Goal: Task Accomplishment & Management: Use online tool/utility

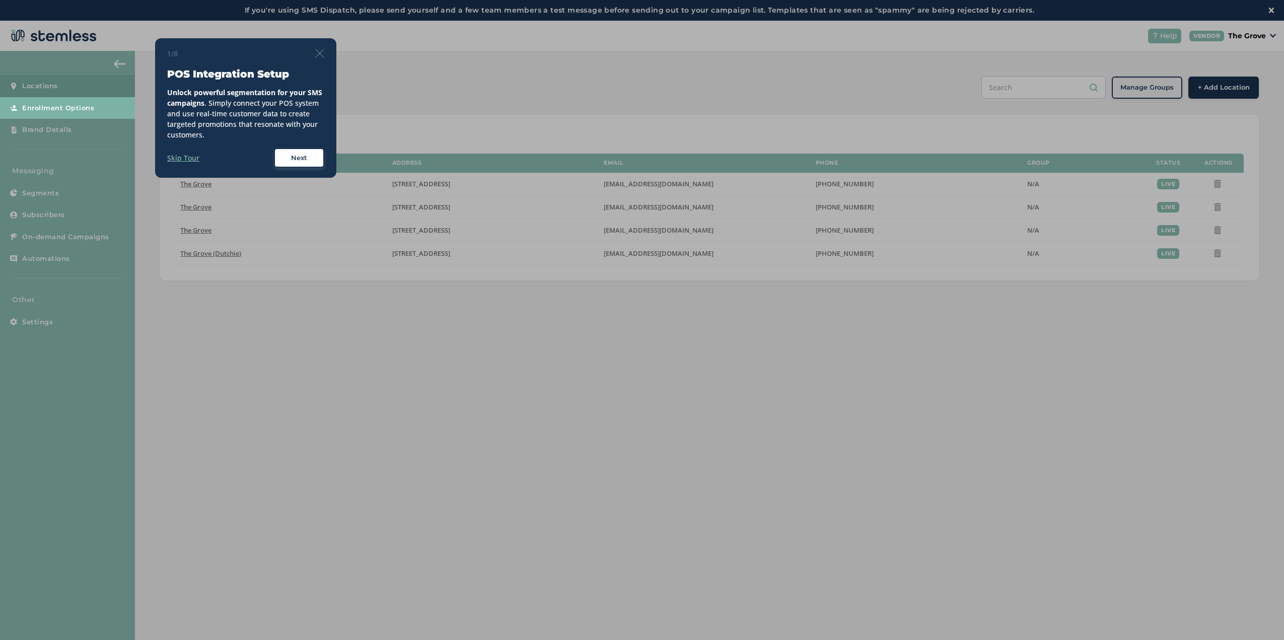
click at [325, 56] on div "1/8 POS Integration Setup Unlock powerful segmentation for your SMS campaigns .…" at bounding box center [245, 108] width 181 height 140
click at [323, 55] on img at bounding box center [319, 53] width 9 height 9
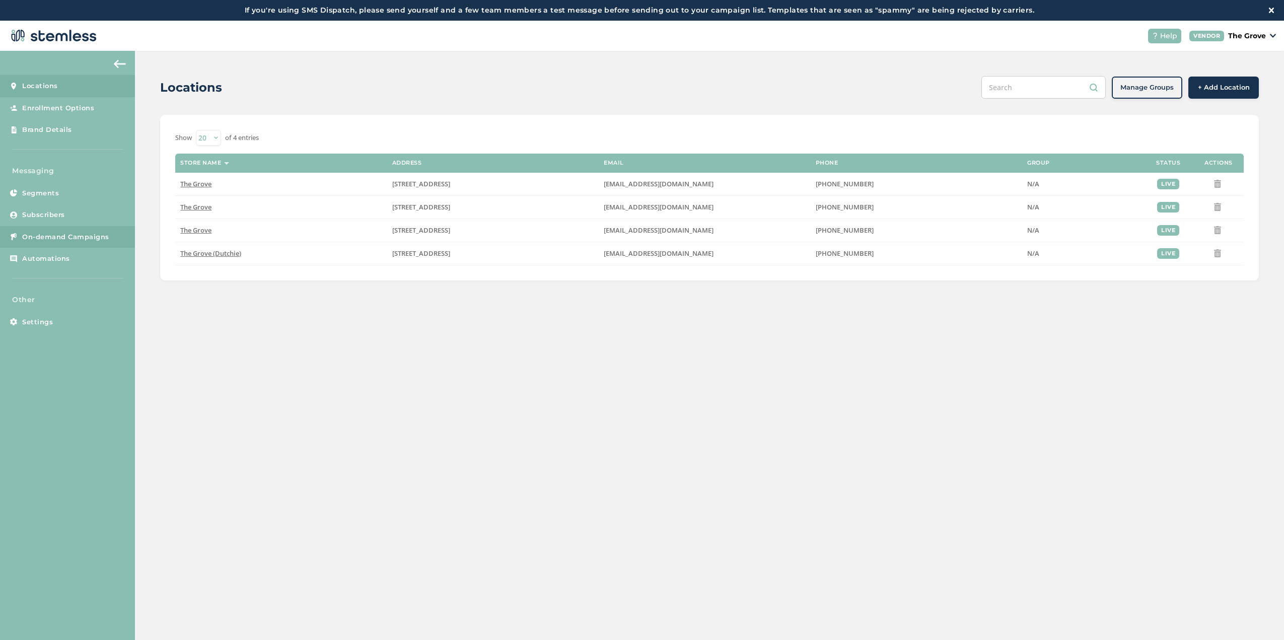
click at [70, 235] on span "On-demand Campaigns" at bounding box center [65, 237] width 87 height 10
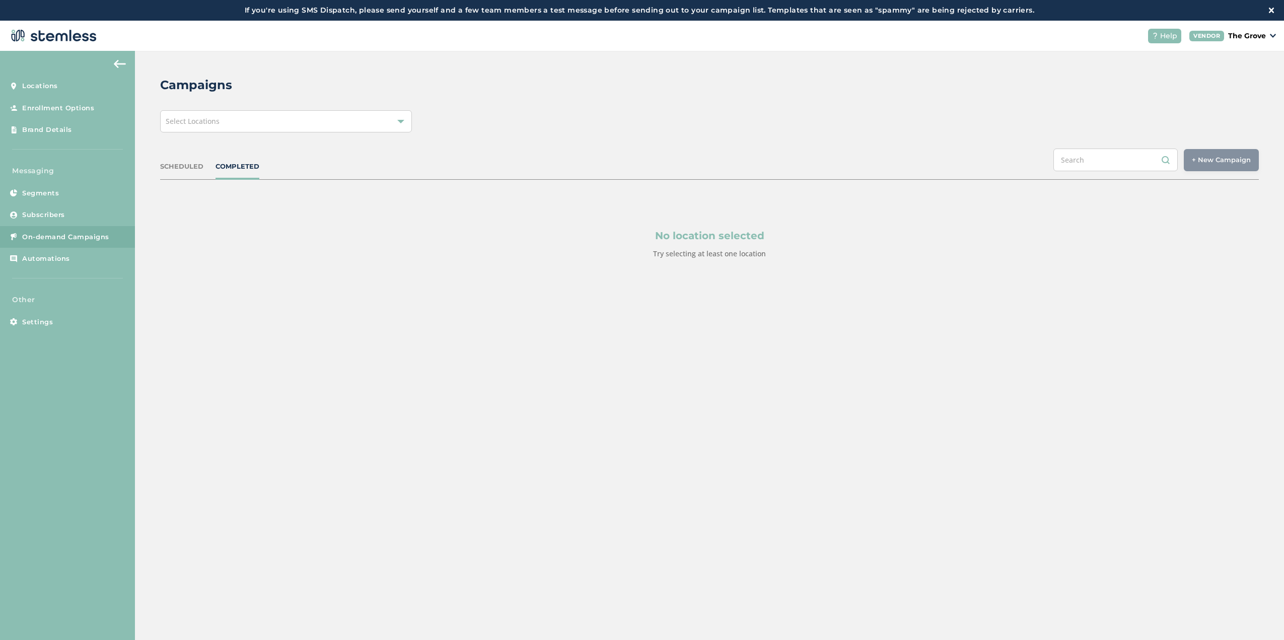
click at [347, 124] on div "Select Locations" at bounding box center [286, 121] width 252 height 22
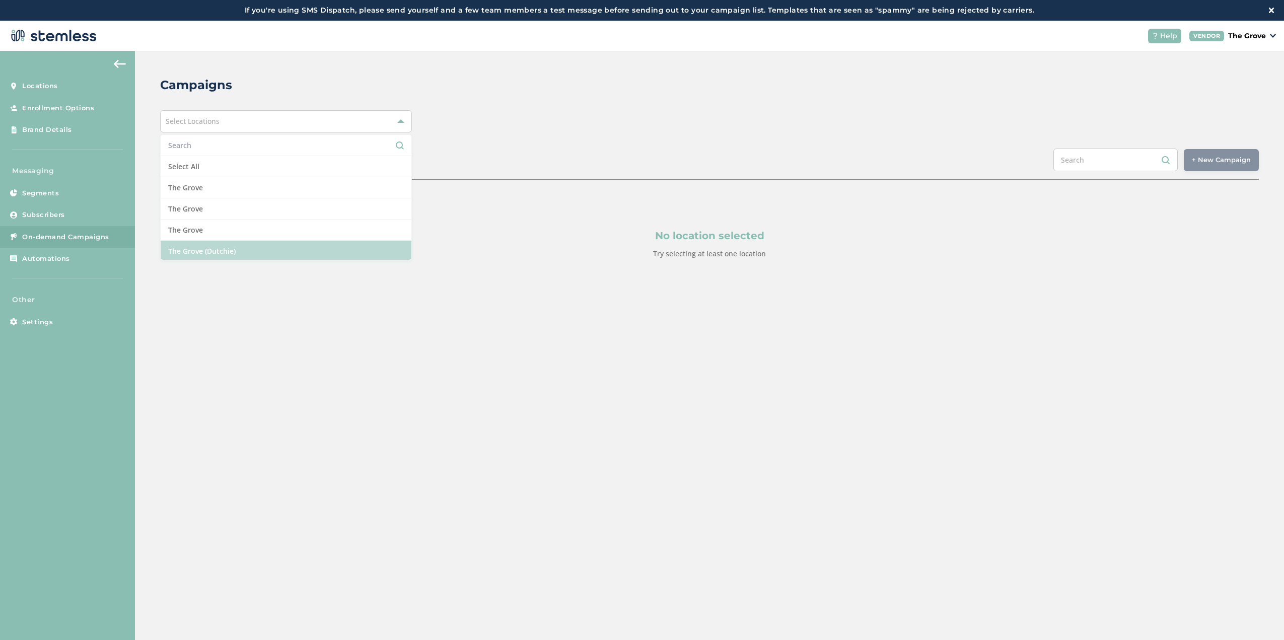
click at [311, 253] on li "The Grove (Dutchie)" at bounding box center [286, 251] width 251 height 21
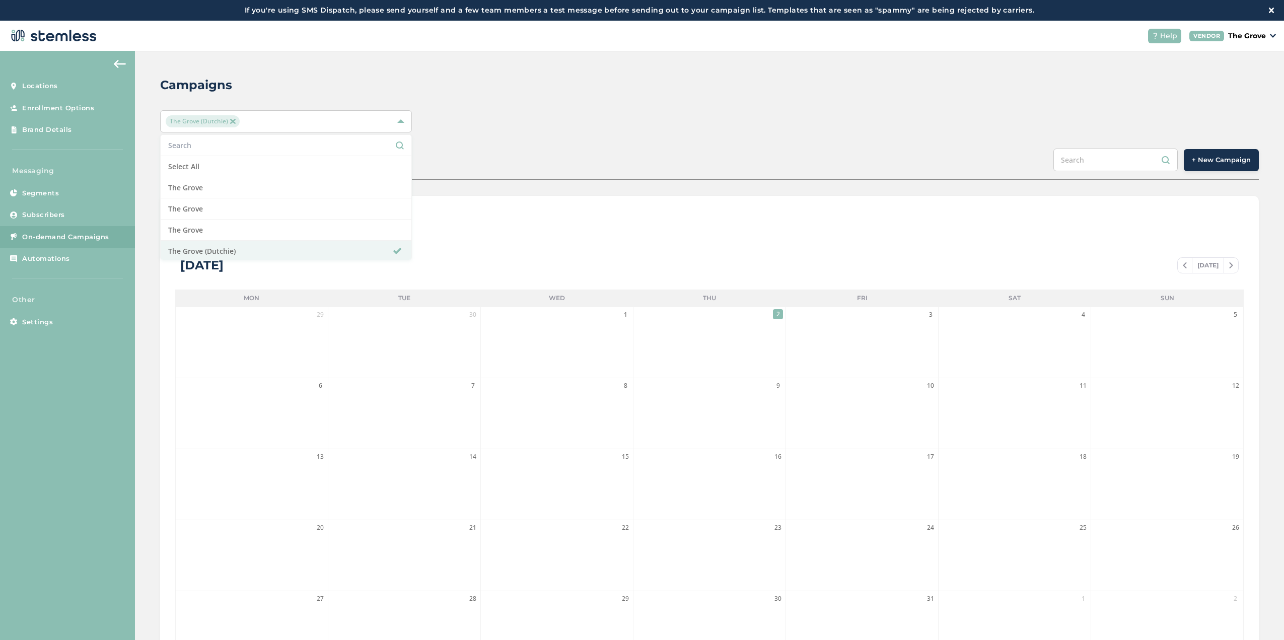
click at [705, 117] on div "The Grove (Dutchie) Select All The Grove [GEOGRAPHIC_DATA] [GEOGRAPHIC_DATA] [G…" at bounding box center [709, 121] width 1099 height 22
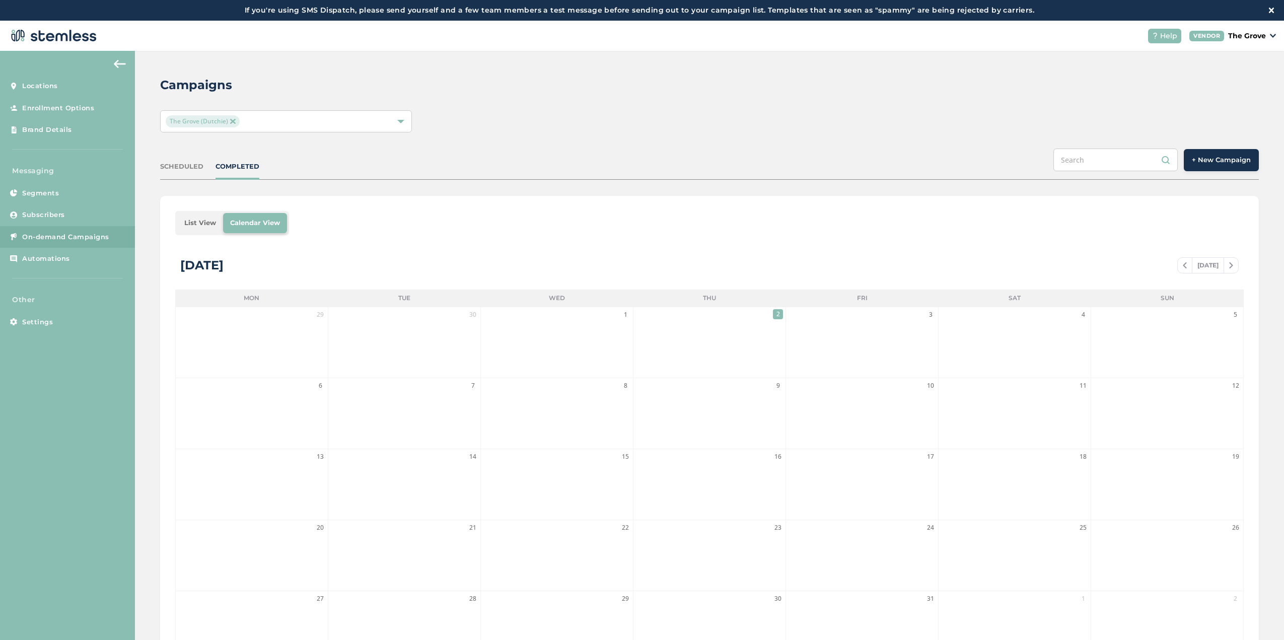
click at [1182, 264] on span at bounding box center [1185, 265] width 14 height 12
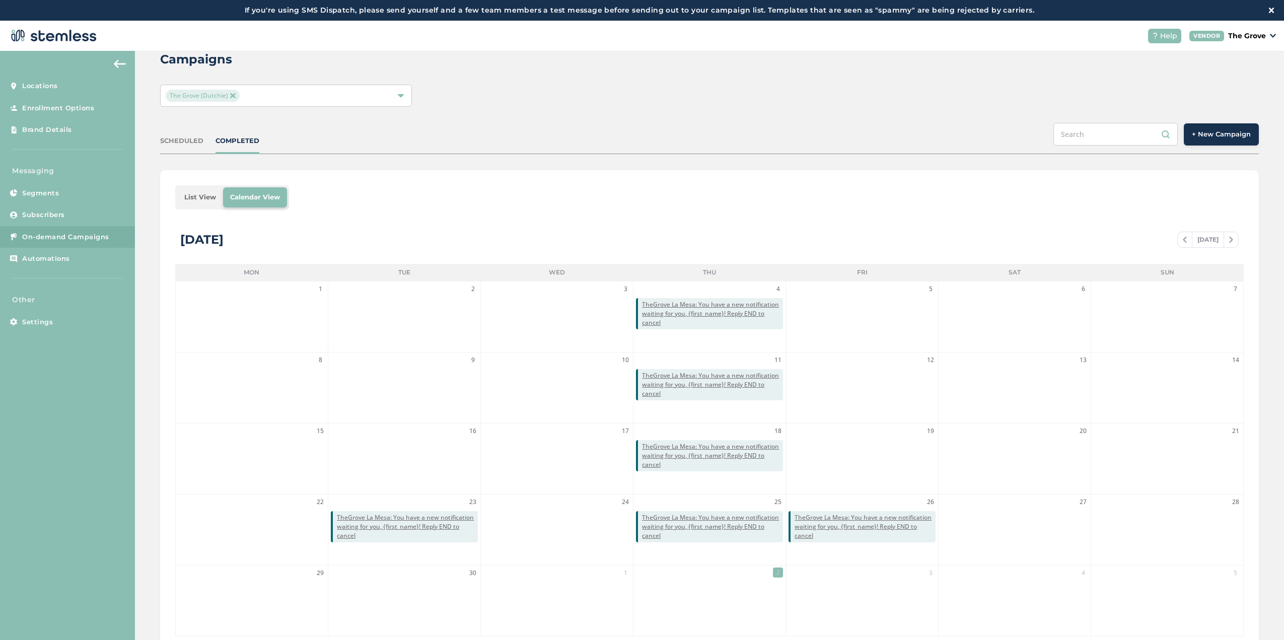
scroll to position [40, 0]
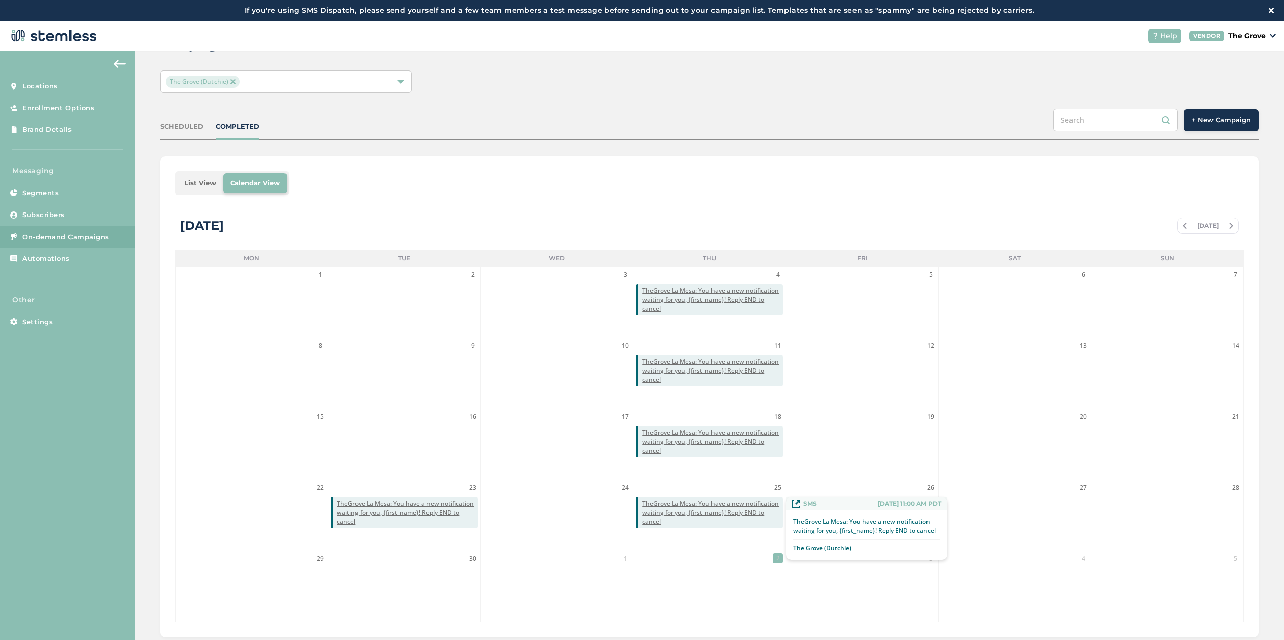
click at [724, 504] on span "TheGrove La Mesa: You have a new notification waiting for you, {first_name}! Re…" at bounding box center [712, 512] width 141 height 27
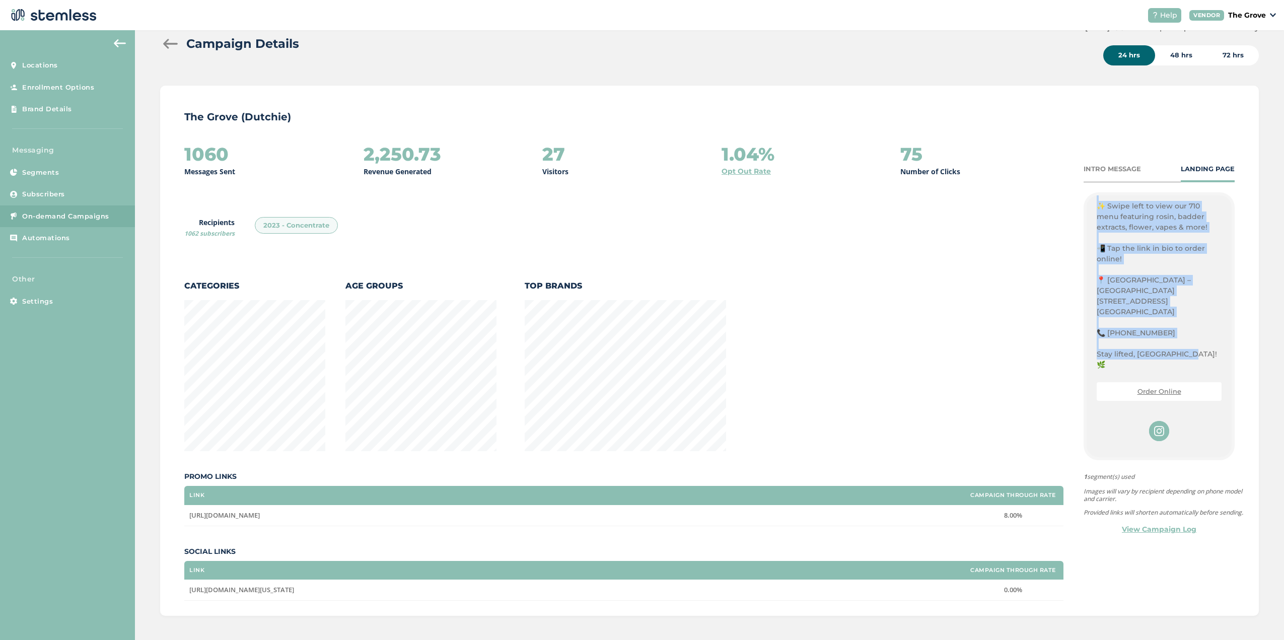
scroll to position [144, 0]
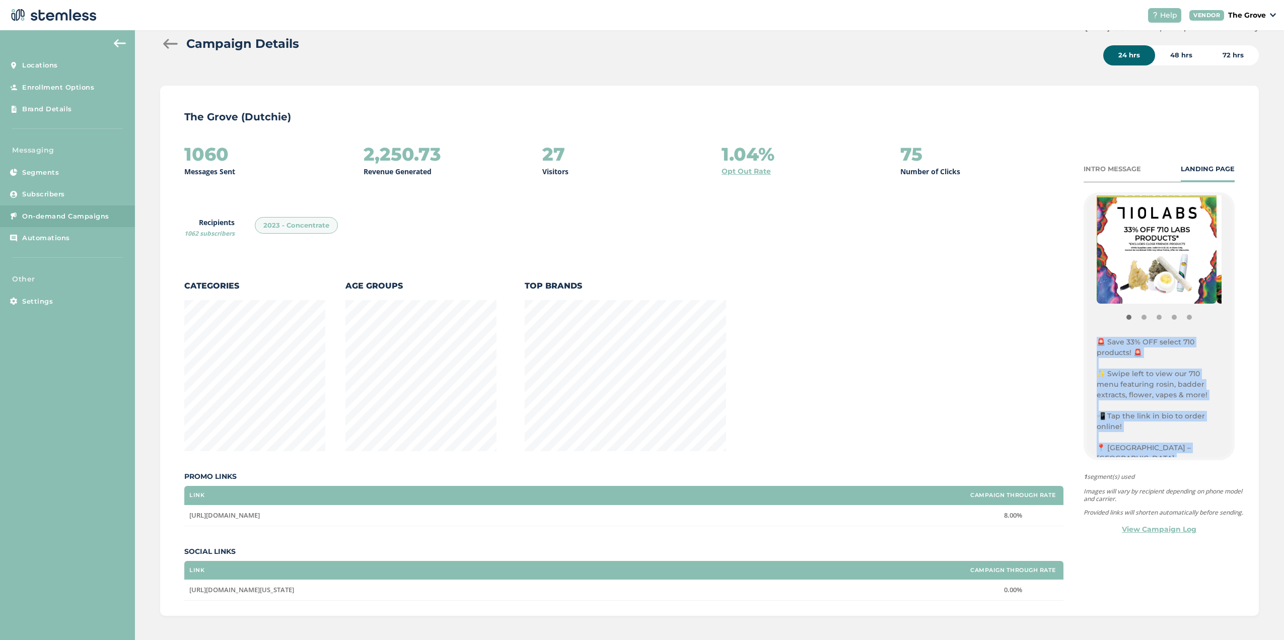
drag, startPoint x: 1183, startPoint y: 341, endPoint x: 1086, endPoint y: 339, distance: 96.7
click at [1087, 339] on div "{Store Logo} {Store Name} 🚨 Save 33% OFF select 710 products! 🚨 ✨ Swipe left to…" at bounding box center [1159, 326] width 145 height 262
copy div "🚨 Save 33% OFF select 710 products! 🚨 ✨ Swipe left to view our 710 menu featuri…"
click at [66, 214] on span "On-demand Campaigns" at bounding box center [65, 217] width 87 height 10
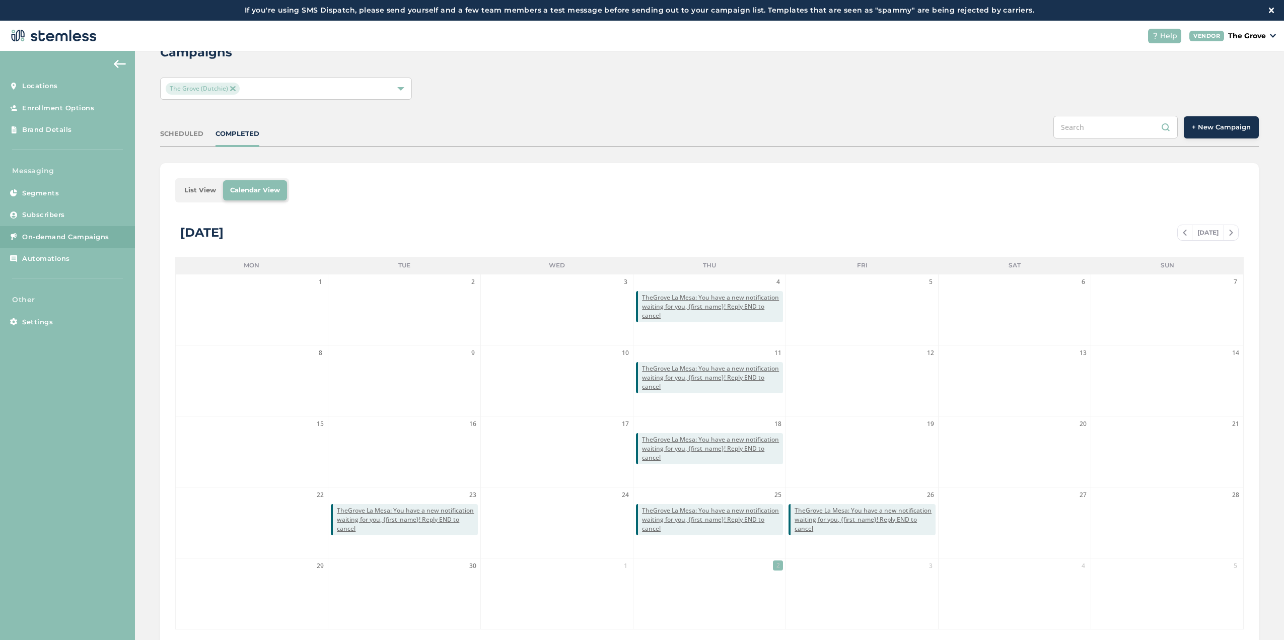
click at [1213, 135] on button "+ New Campaign" at bounding box center [1221, 127] width 75 height 22
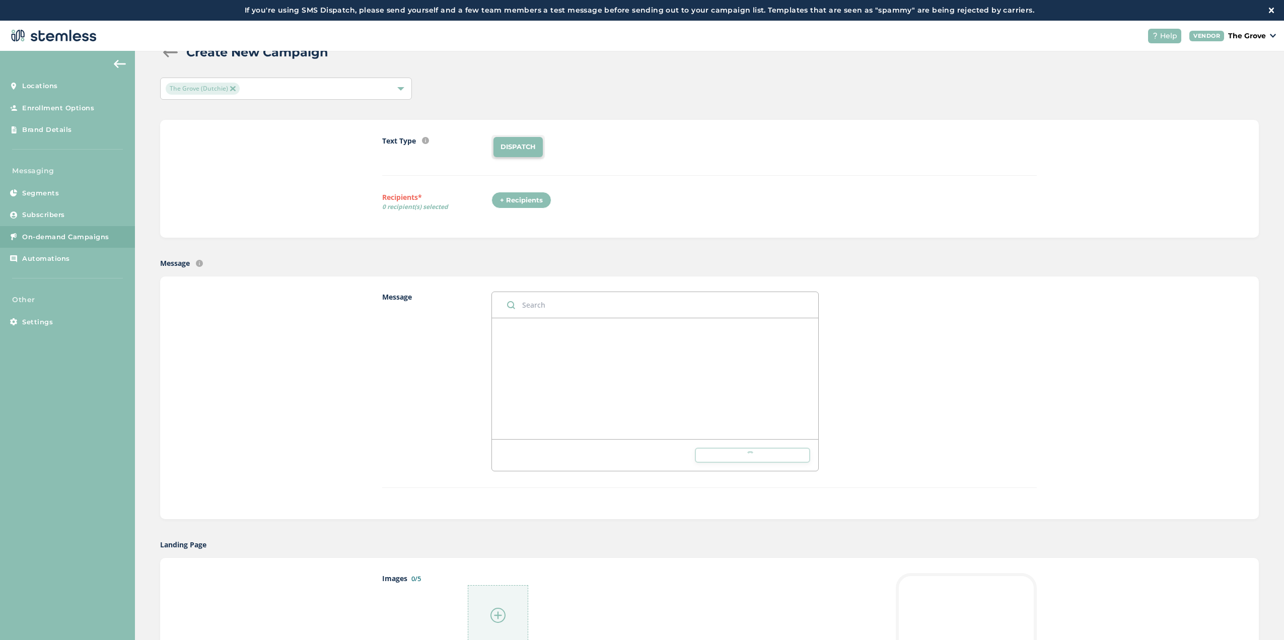
click at [592, 342] on div at bounding box center [655, 378] width 326 height 121
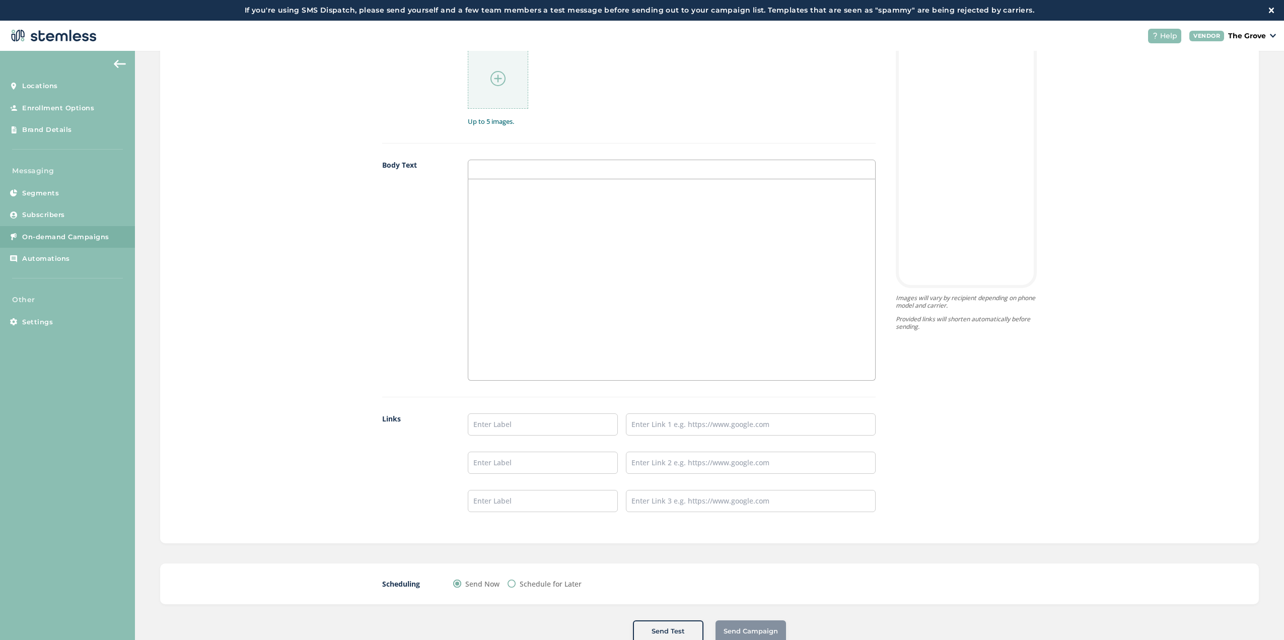
scroll to position [578, 0]
click at [530, 236] on div at bounding box center [671, 275] width 407 height 201
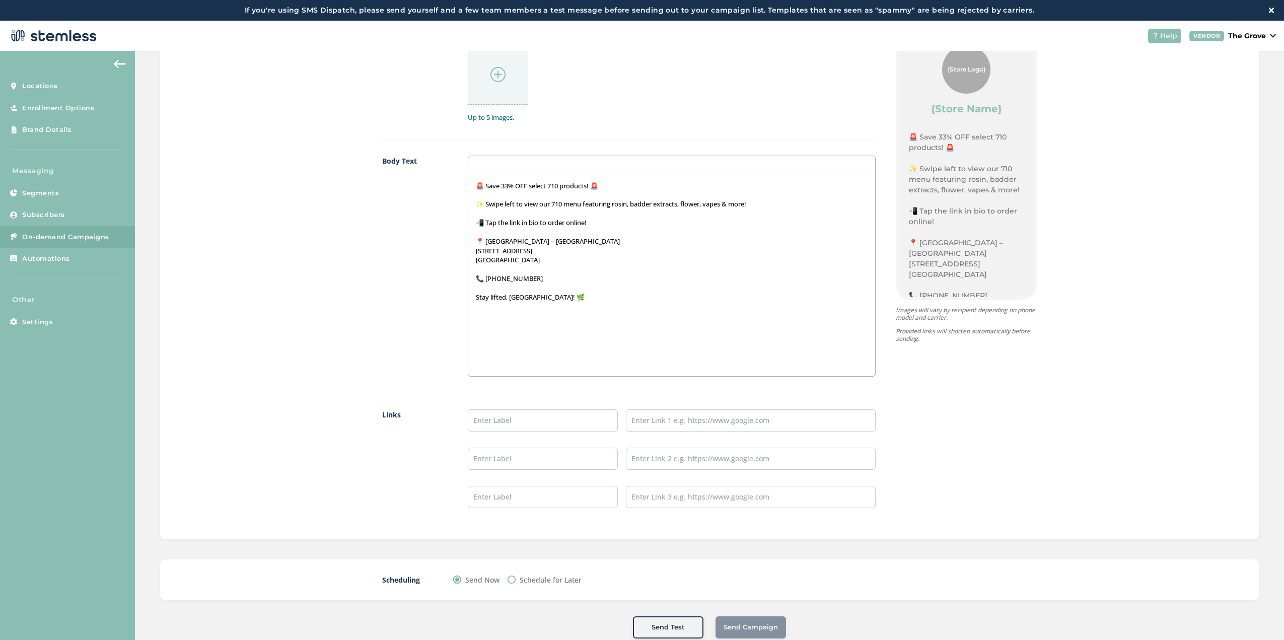
scroll to position [0, 0]
click at [476, 181] on p "🚨 Save 33% OFF select 710 products! 🚨" at bounding box center [672, 185] width 392 height 9
click at [542, 419] on input "text" at bounding box center [543, 421] width 150 height 22
type input "Order Online"
click at [689, 419] on input "text" at bounding box center [751, 421] width 250 height 22
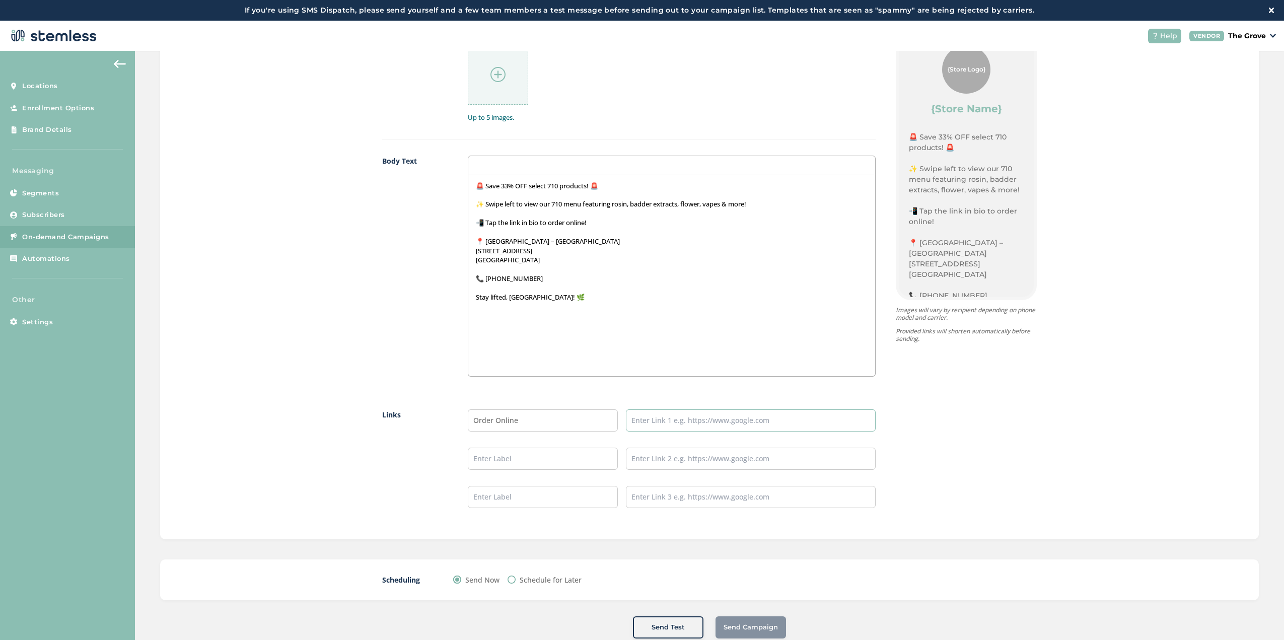
paste input "[URL][DOMAIN_NAME]"
type input "[URL][DOMAIN_NAME]"
click at [785, 469] on ul "Order Online [URL][DOMAIN_NAME]" at bounding box center [672, 459] width 408 height 99
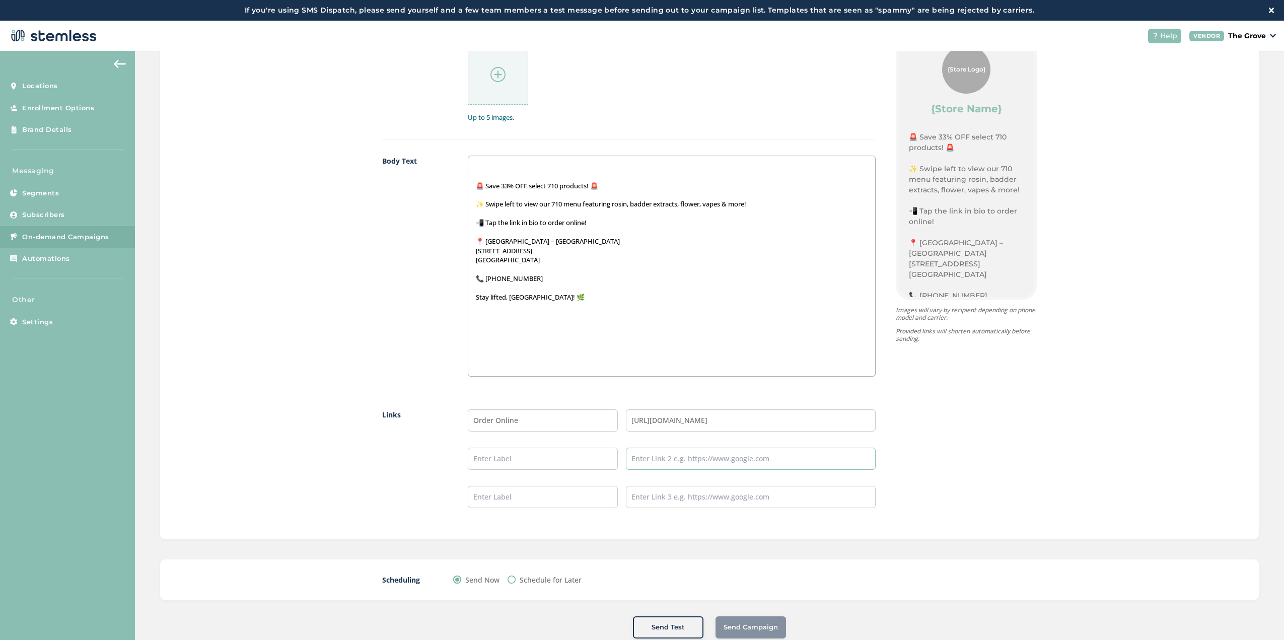
click at [784, 454] on input "text" at bounding box center [751, 459] width 250 height 22
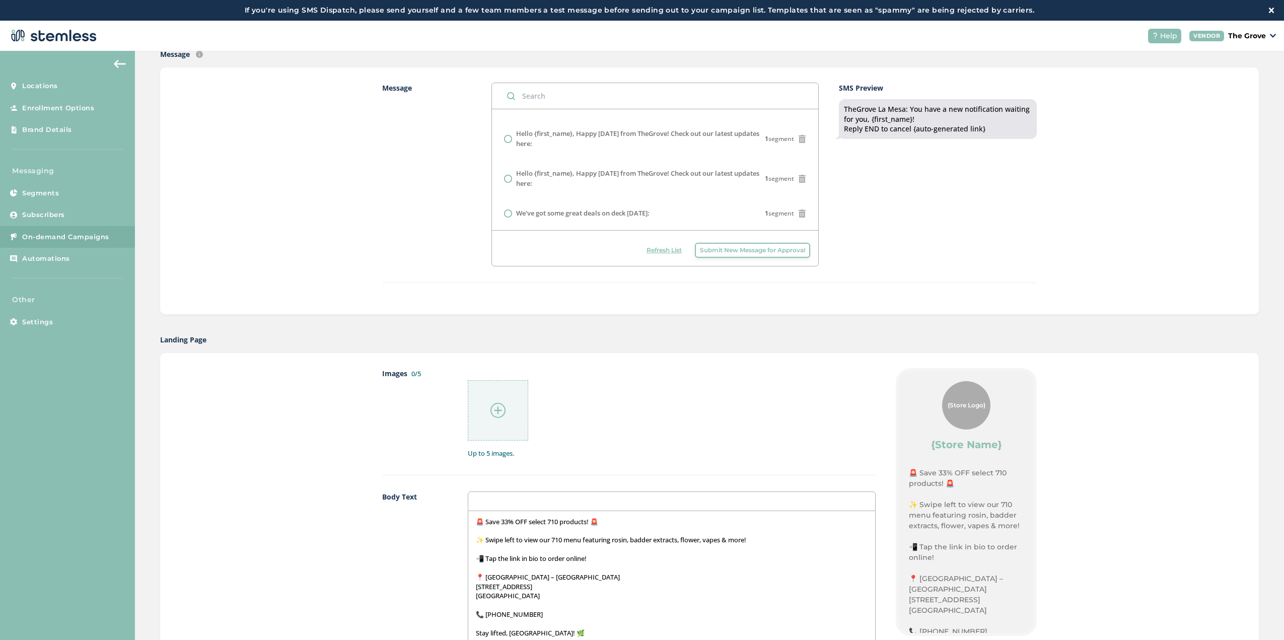
scroll to position [74, 0]
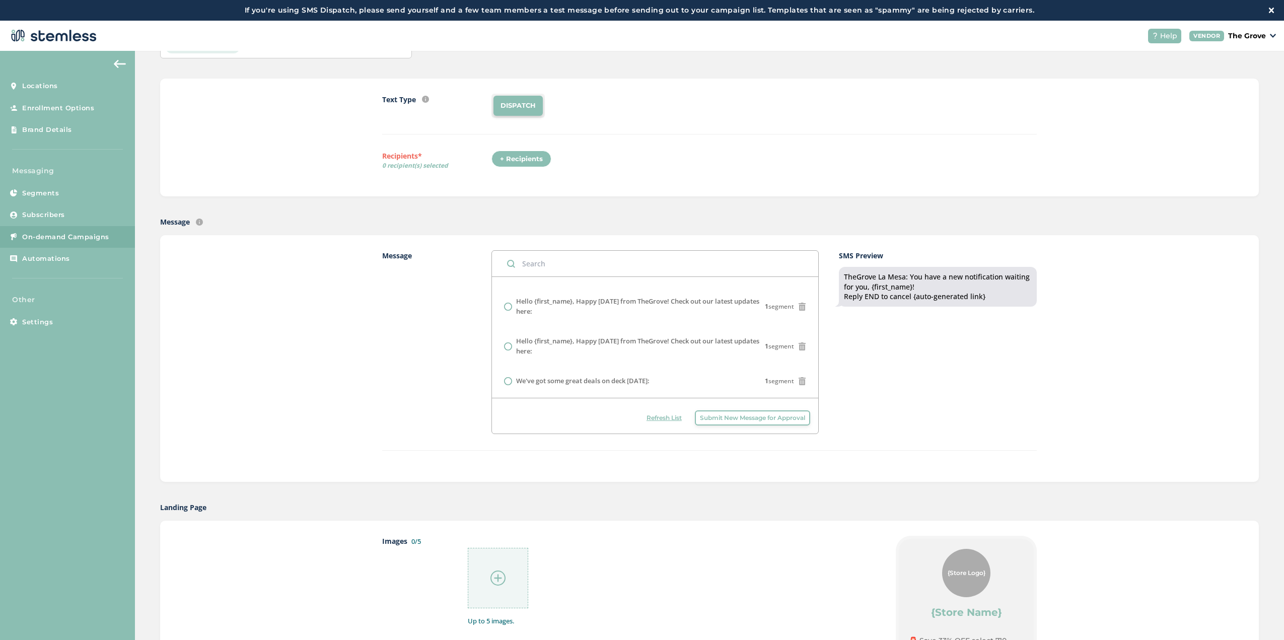
click at [492, 575] on img at bounding box center [498, 578] width 15 height 15
click at [561, 574] on img at bounding box center [566, 578] width 15 height 15
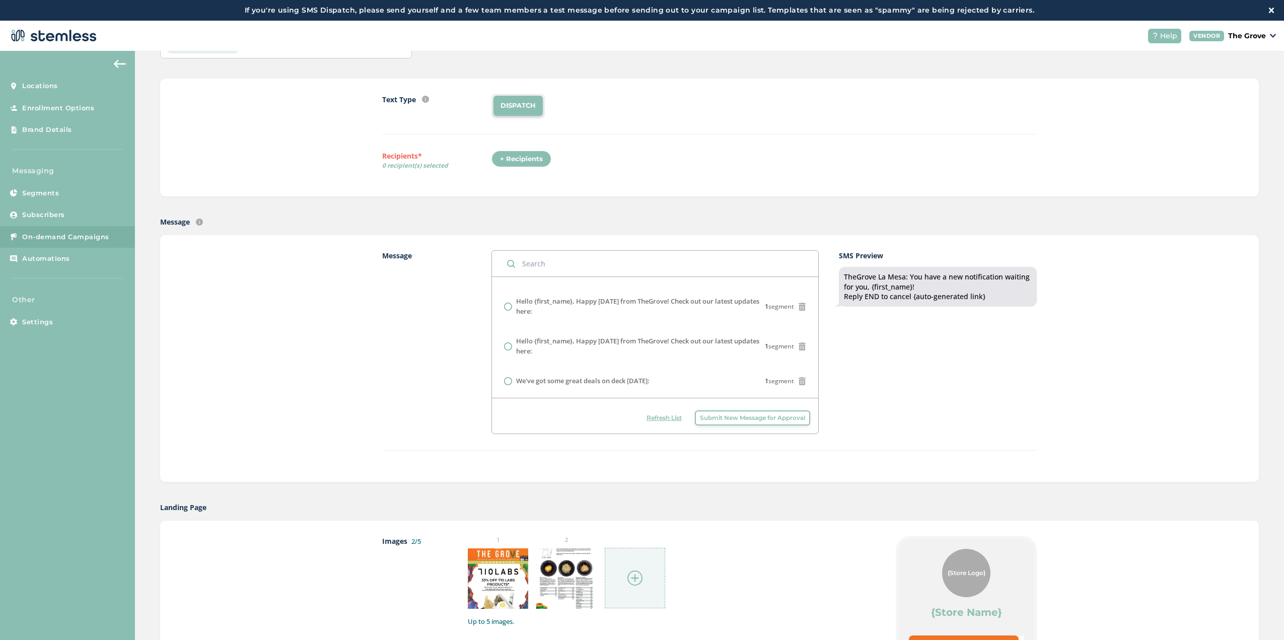
click at [629, 578] on img at bounding box center [635, 578] width 15 height 15
click at [700, 581] on img at bounding box center [703, 578] width 15 height 15
click at [773, 577] on img at bounding box center [772, 578] width 15 height 15
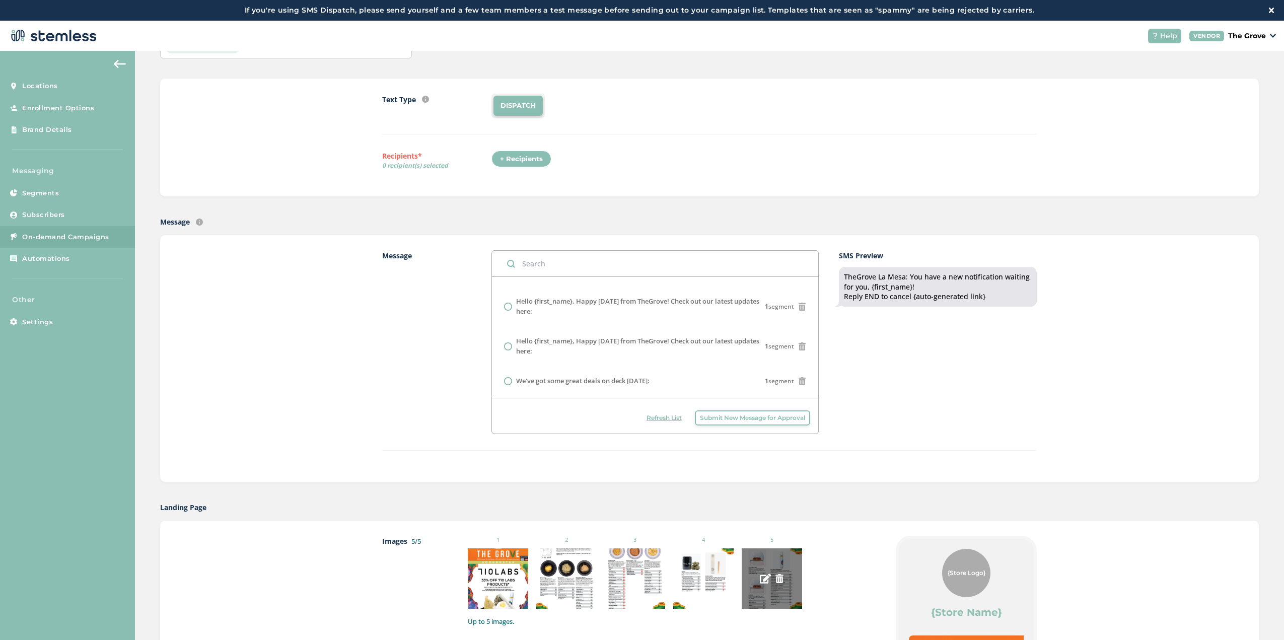
click at [776, 579] on img at bounding box center [779, 578] width 9 height 9
drag, startPoint x: 1108, startPoint y: 80, endPoint x: 1107, endPoint y: 86, distance: 6.1
click at [1108, 80] on div "Text Type SMS : A cost effective way to reach your customers. Send a intro text…" at bounding box center [709, 138] width 1099 height 118
click at [769, 581] on img at bounding box center [772, 578] width 15 height 15
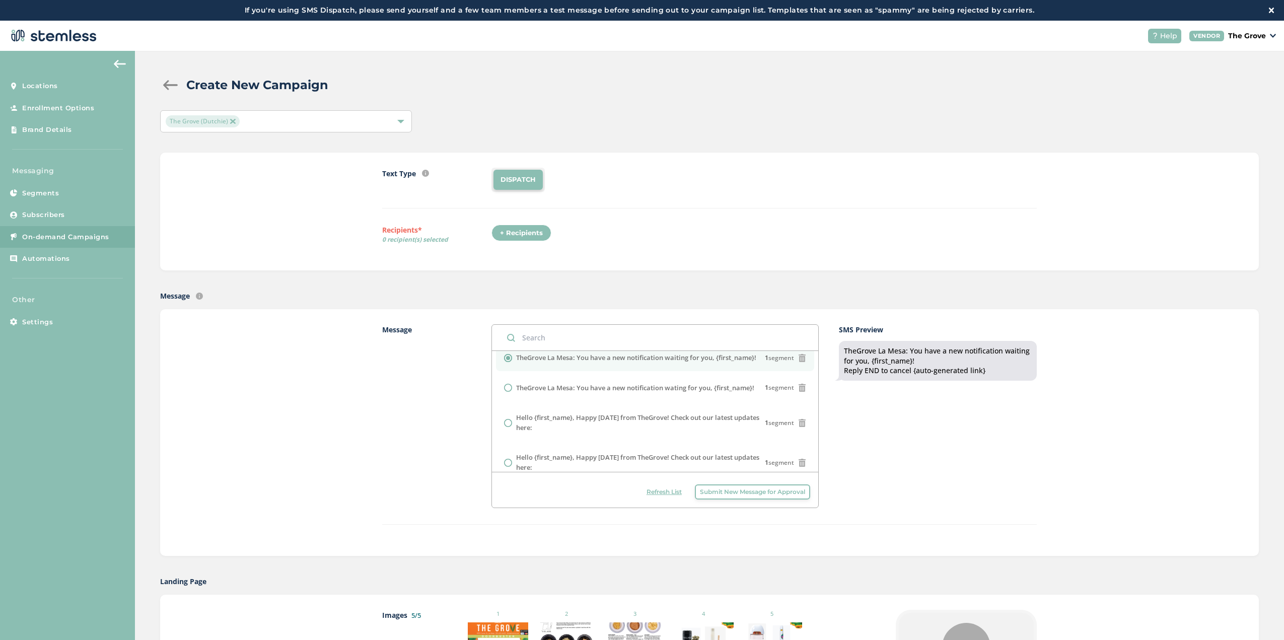
scroll to position [0, 0]
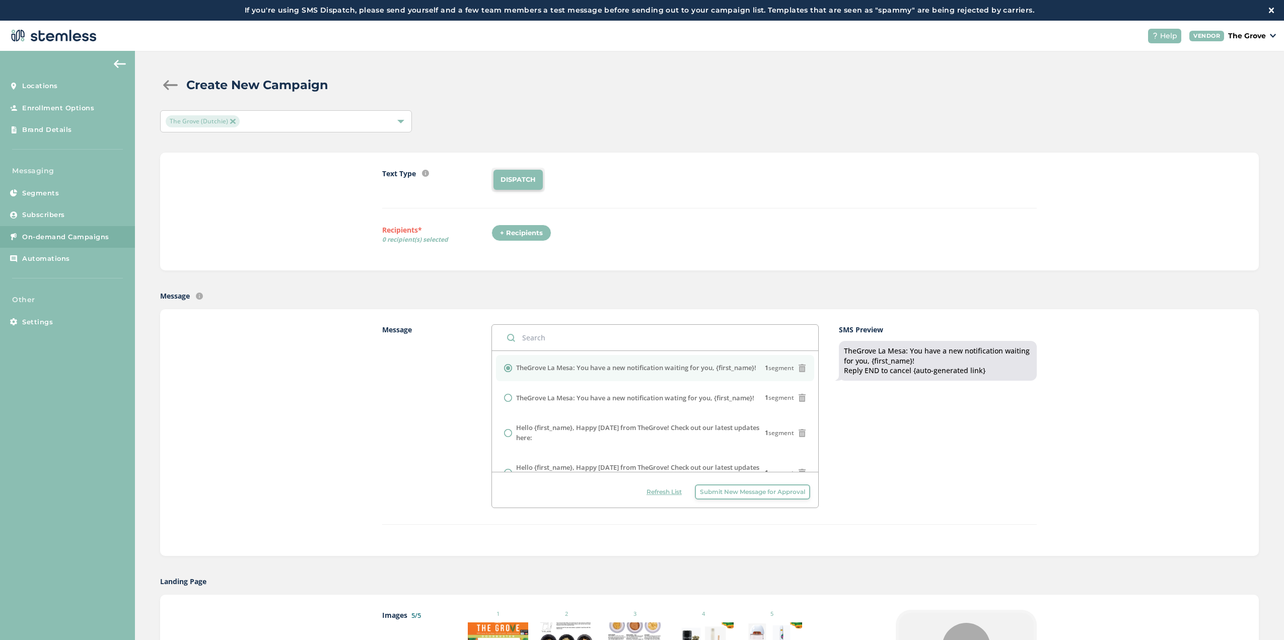
click at [523, 235] on div "+ Recipients" at bounding box center [522, 233] width 60 height 17
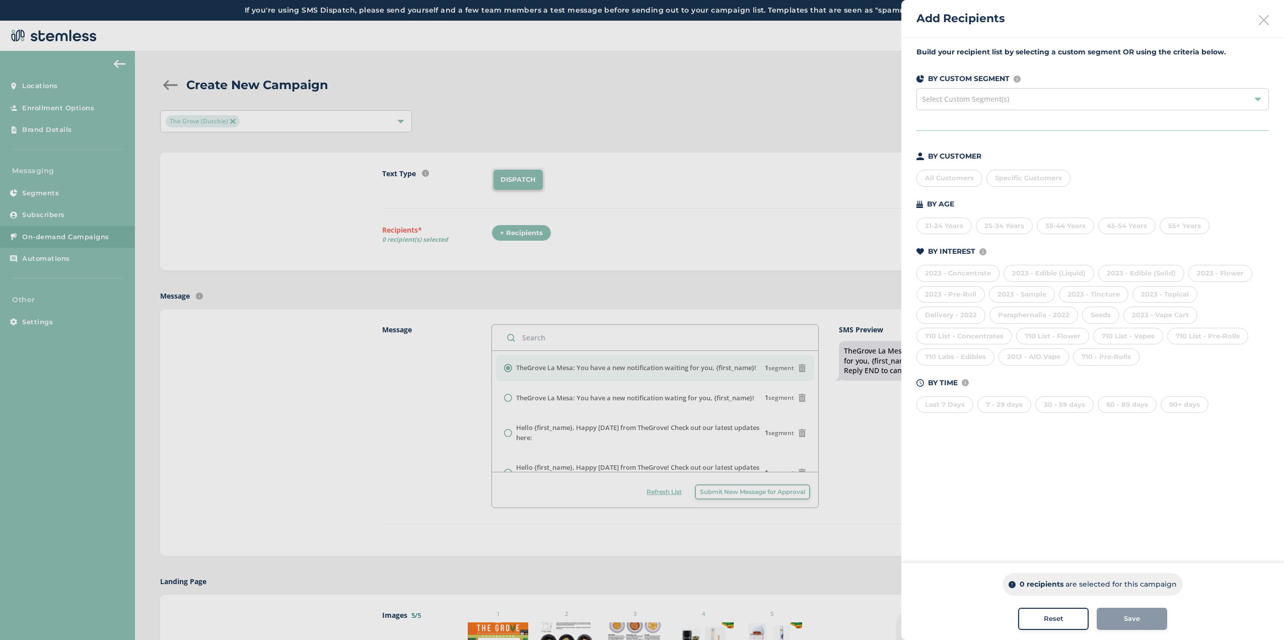
click at [971, 271] on div "2023 - Concentrate" at bounding box center [958, 273] width 83 height 17
click at [1127, 620] on span "Save" at bounding box center [1132, 619] width 16 height 10
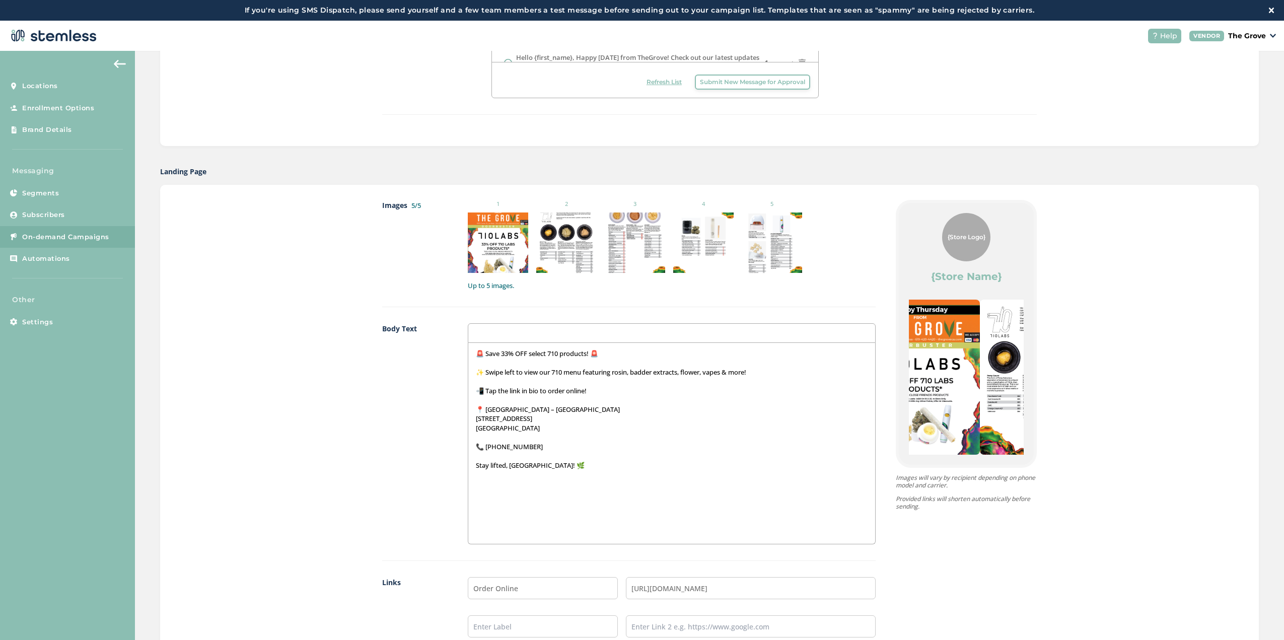
drag, startPoint x: 936, startPoint y: 352, endPoint x: 909, endPoint y: 352, distance: 27.7
click at [928, 352] on img at bounding box center [920, 377] width 120 height 155
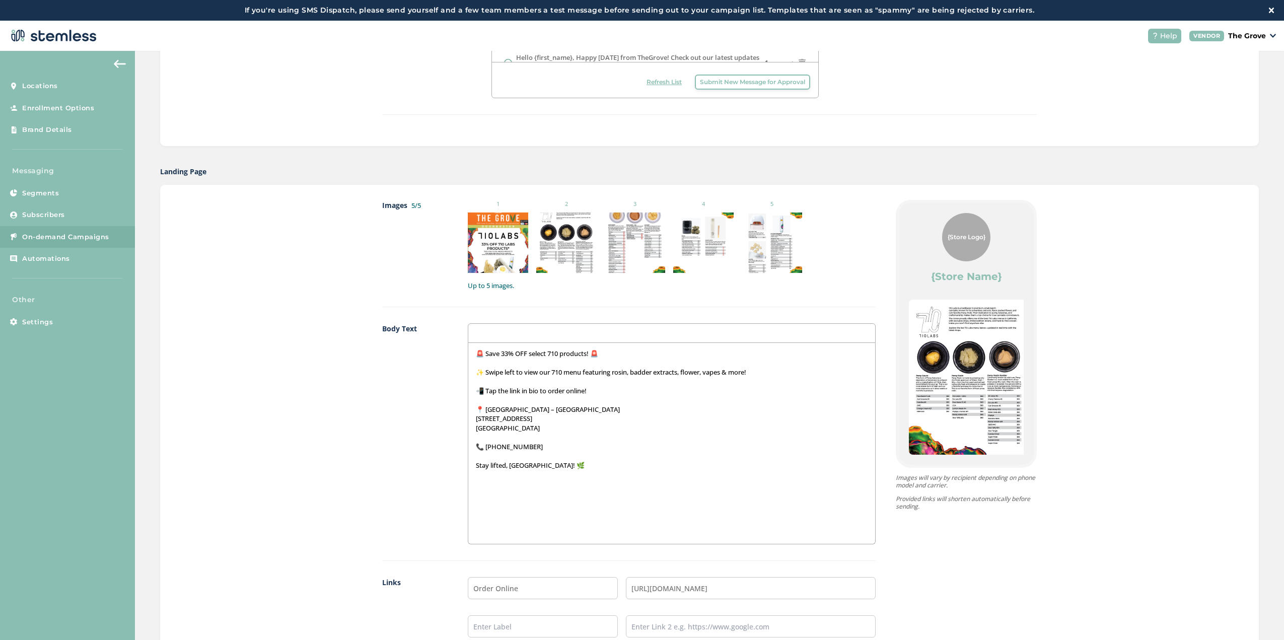
drag, startPoint x: 965, startPoint y: 363, endPoint x: 909, endPoint y: 365, distance: 55.9
click at [910, 365] on img at bounding box center [969, 377] width 120 height 155
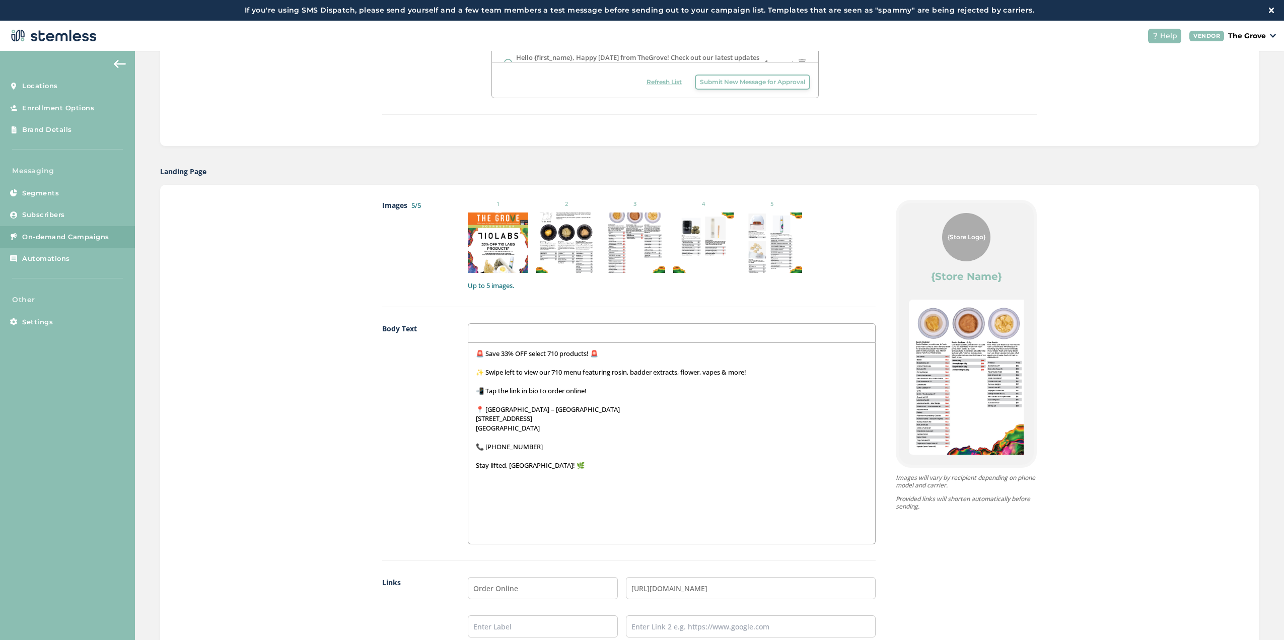
drag, startPoint x: 980, startPoint y: 377, endPoint x: 912, endPoint y: 374, distance: 68.0
click at [915, 374] on img at bounding box center [969, 377] width 120 height 155
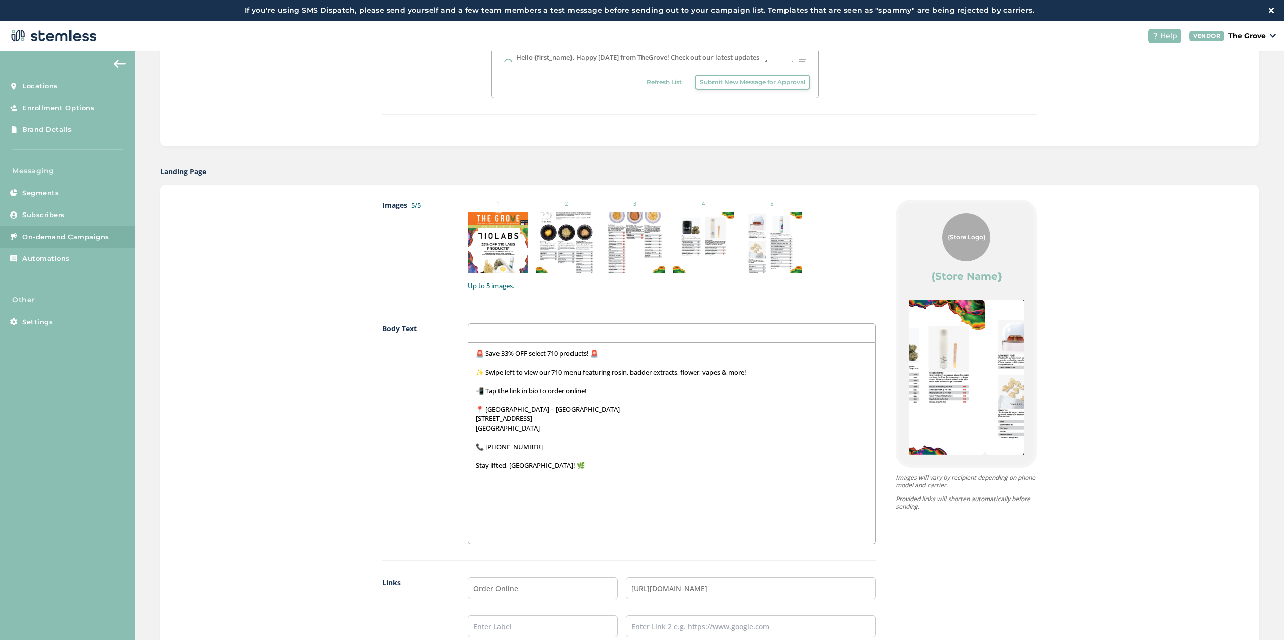
drag, startPoint x: 960, startPoint y: 381, endPoint x: 887, endPoint y: 376, distance: 72.7
click at [899, 376] on div "{Store Logo} {Store Name} 🚨 Save 33% OFF select 710 products! 🚨 ✨ Swipe left to…" at bounding box center [966, 334] width 135 height 262
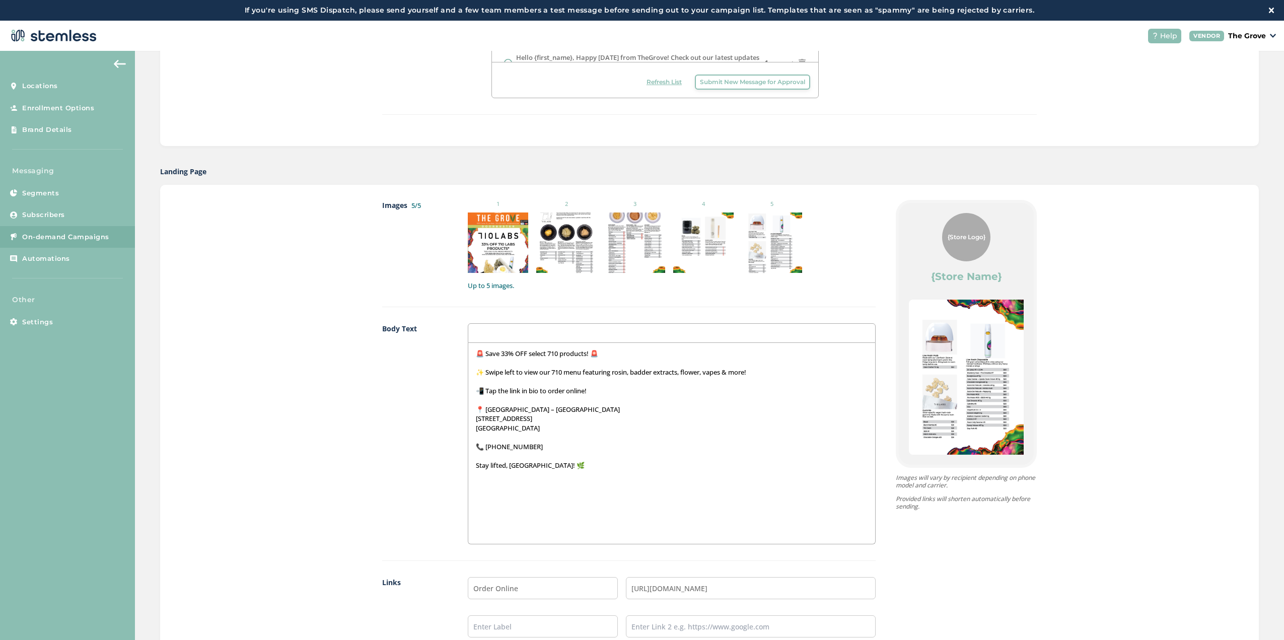
scroll to position [578, 0]
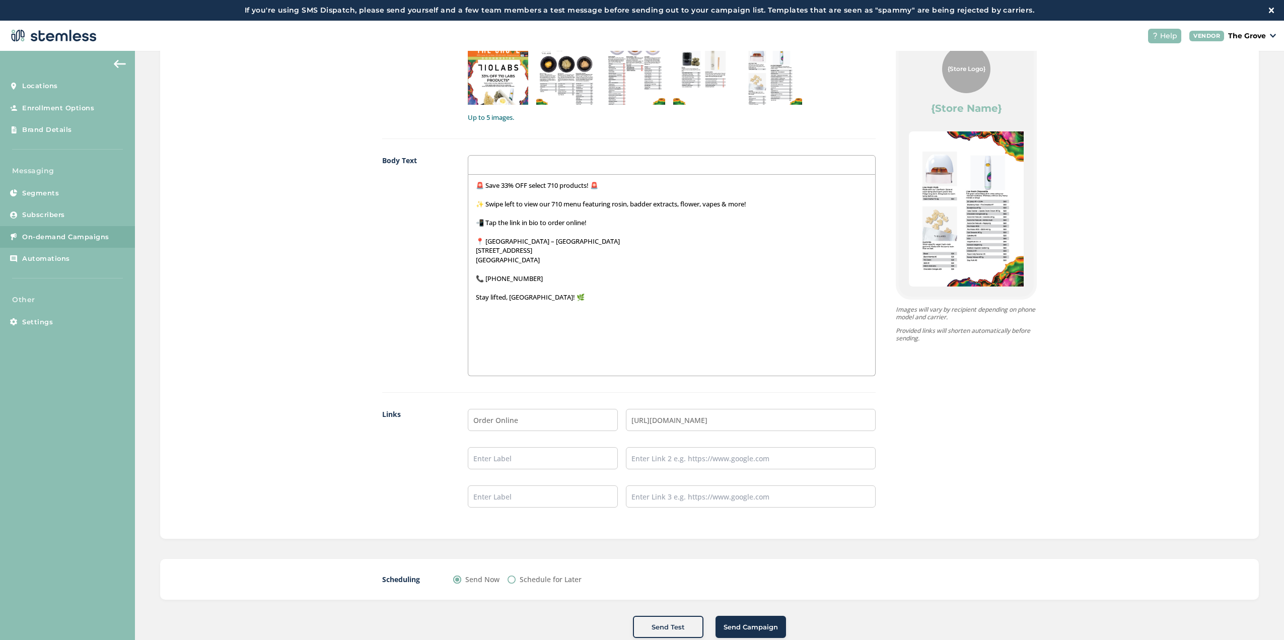
click at [587, 575] on div "Send Now Schedule for Later" at bounding box center [620, 579] width 334 height 11
click at [567, 578] on label "Schedule for Later" at bounding box center [551, 579] width 62 height 11
click at [516, 578] on input "Schedule for Later" at bounding box center [512, 580] width 8 height 8
radio input "true"
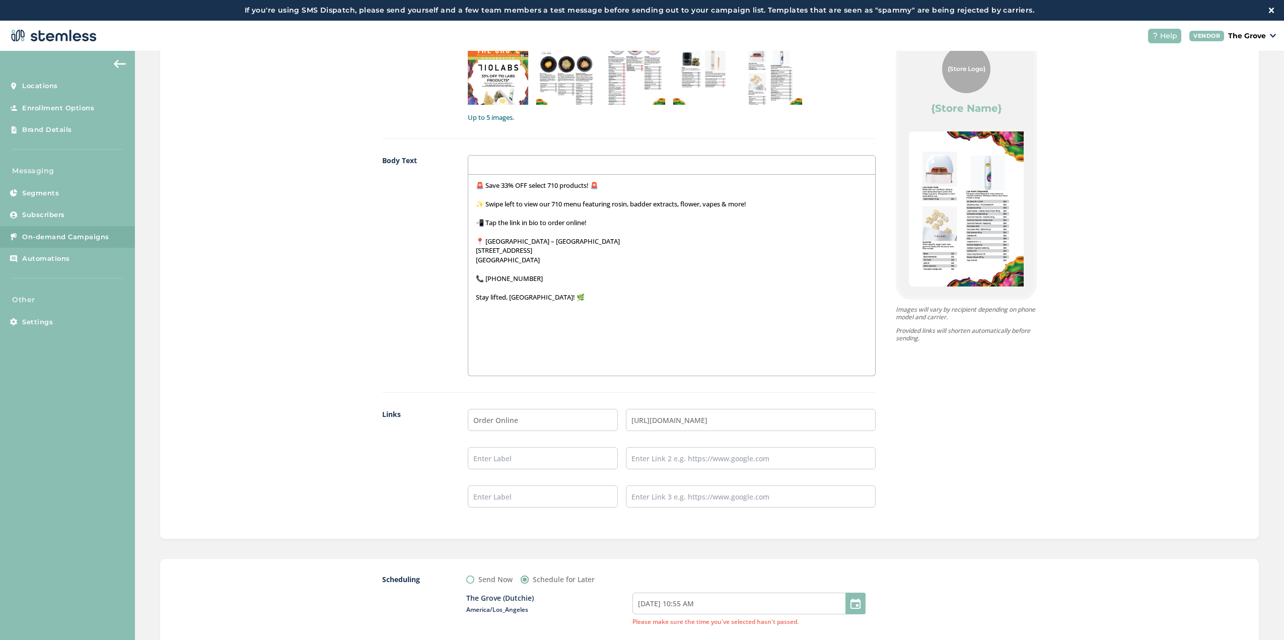
scroll to position [693, 0]
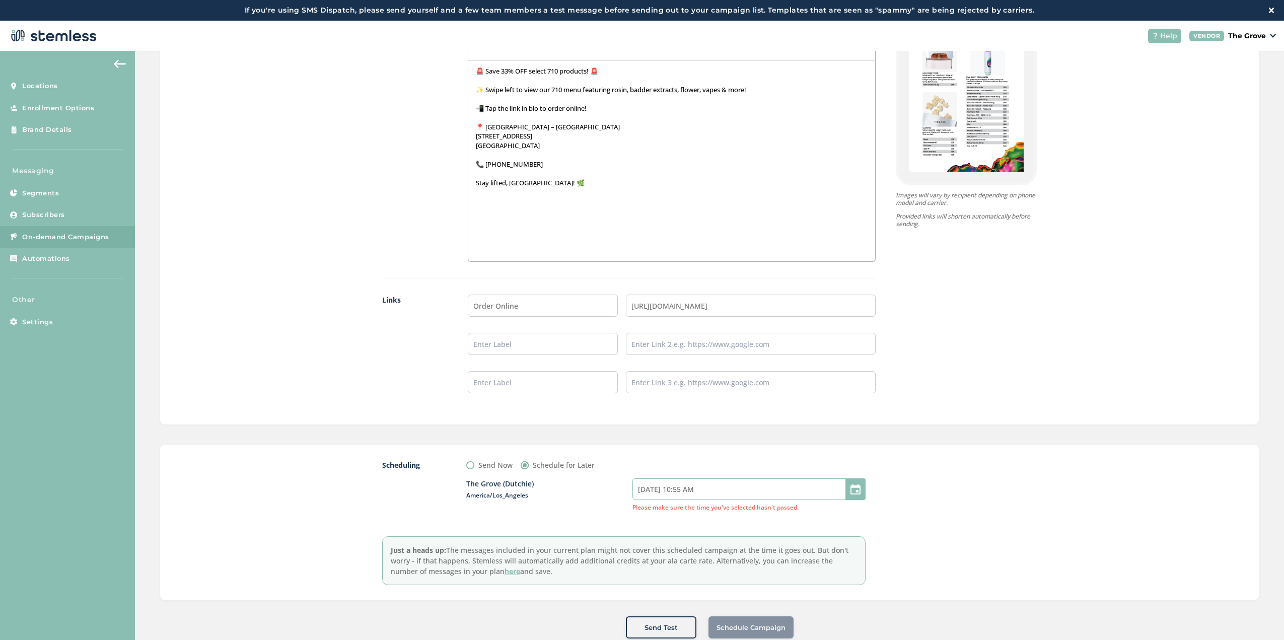
click at [717, 490] on input "[DATE] 10:55 AM" at bounding box center [749, 490] width 233 height 22
select select "10"
select select "55"
click at [658, 458] on select "12 1 2 3 4 5 6 7 8 9 10 11" at bounding box center [662, 462] width 26 height 15
select select "11"
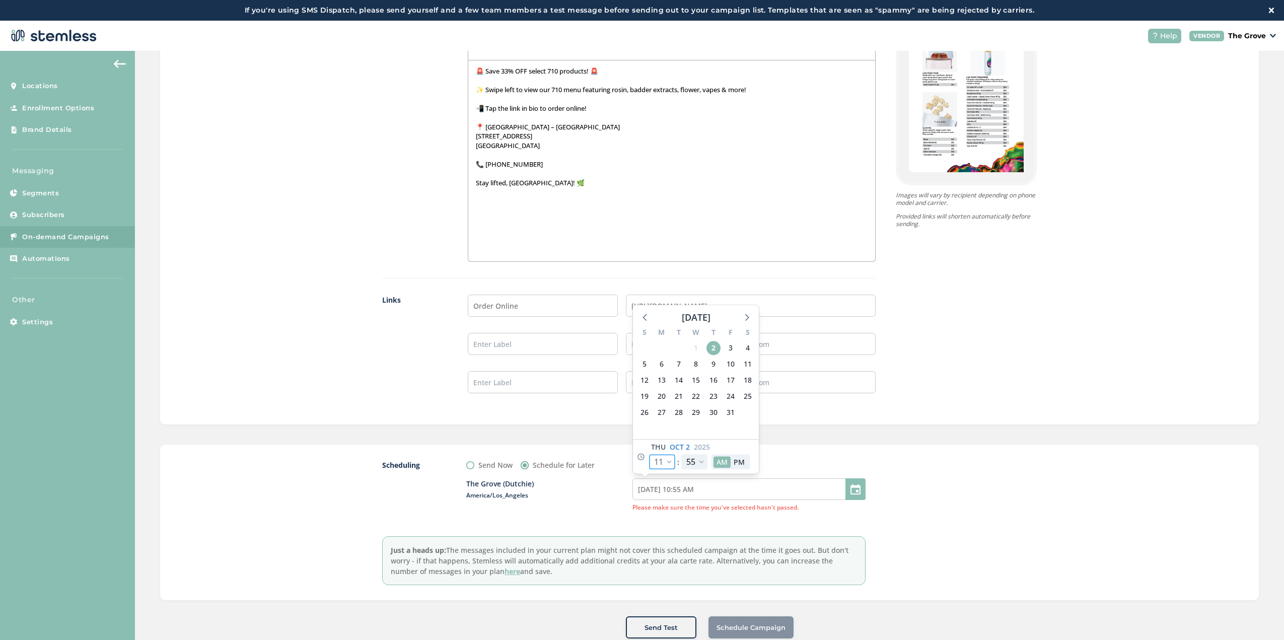
click at [649, 455] on select "12 1 2 3 4 5 6 7 8 9 10 11" at bounding box center [662, 462] width 26 height 15
type input "[DATE] 11:55 AM"
select select "11"
click at [695, 464] on select "00 05 10 15 20 25 30 35 40 45 50 55" at bounding box center [695, 462] width 26 height 15
select select "30"
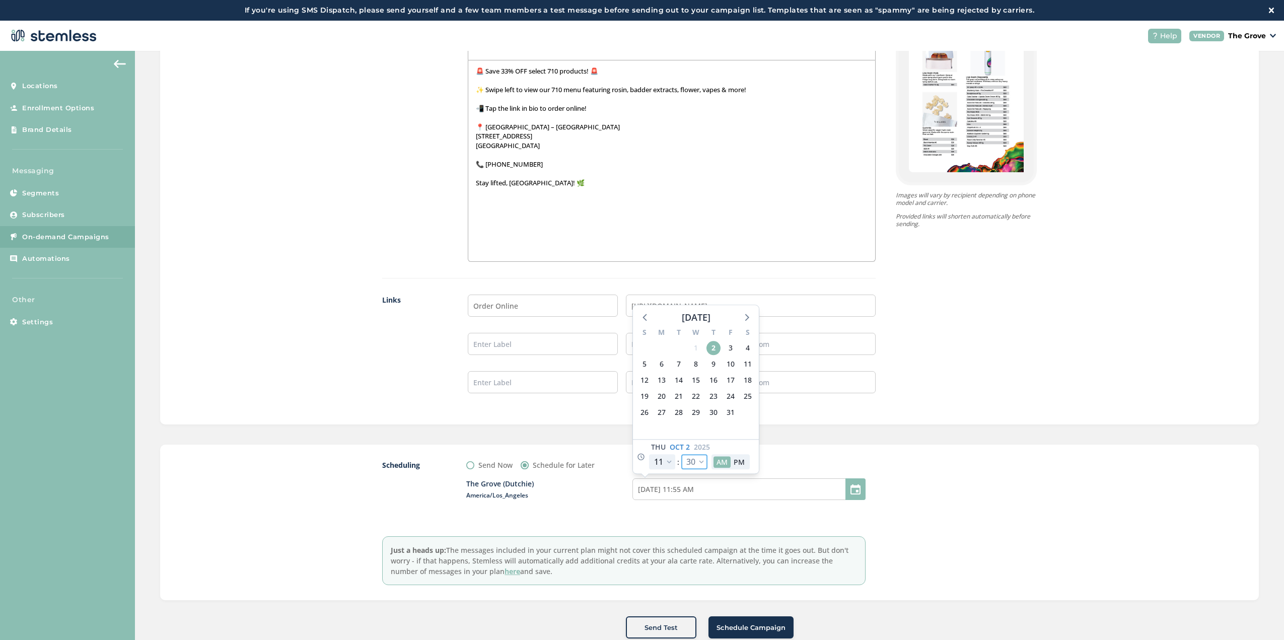
click at [682, 455] on select "00 05 10 15 20 25 30 35 40 45 50 55" at bounding box center [695, 462] width 26 height 15
type input "[DATE] 11:30 AM"
select select "30"
click at [810, 451] on div "Scheduling Send Now Schedule for Later [GEOGRAPHIC_DATA] (Dutchie) [GEOGRAPHIC_…" at bounding box center [709, 523] width 1099 height 156
click at [756, 625] on span "Schedule Campaign" at bounding box center [751, 628] width 69 height 10
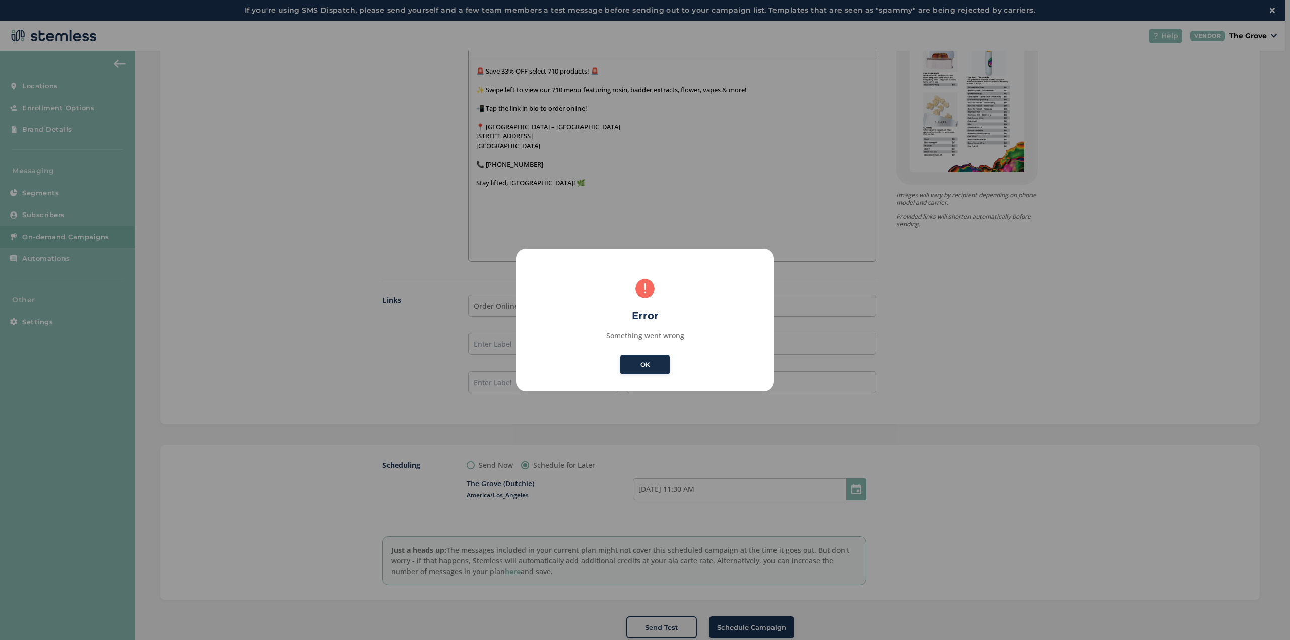
click at [652, 366] on button "OK" at bounding box center [645, 364] width 50 height 19
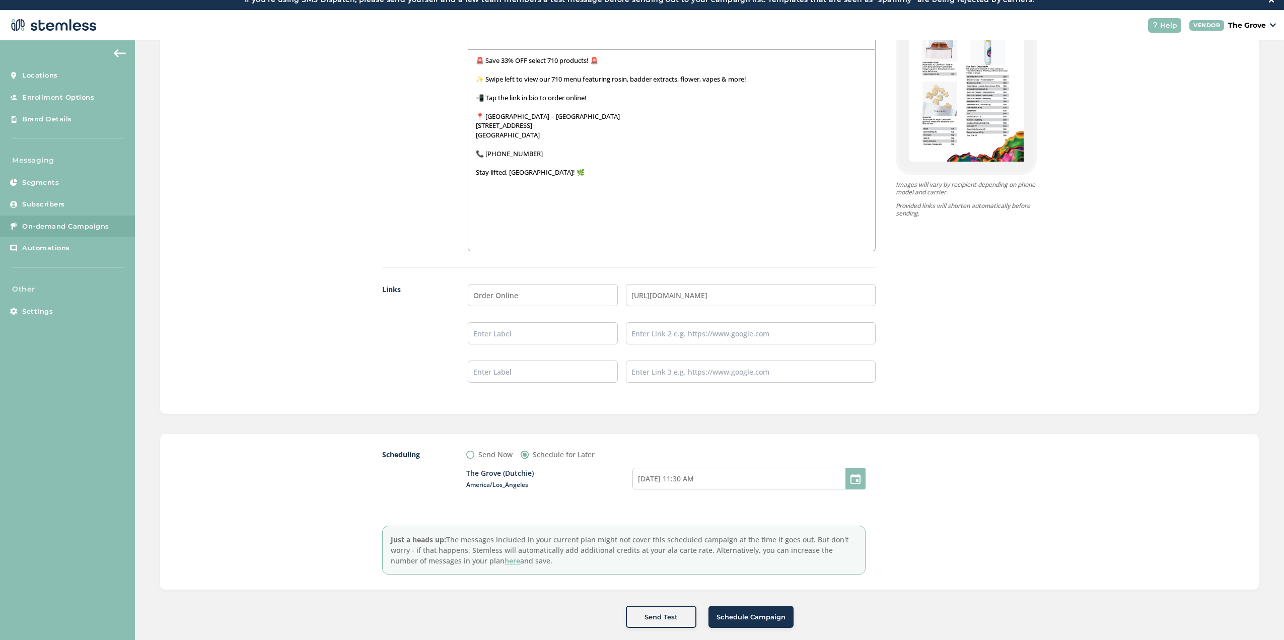
scroll to position [21, 0]
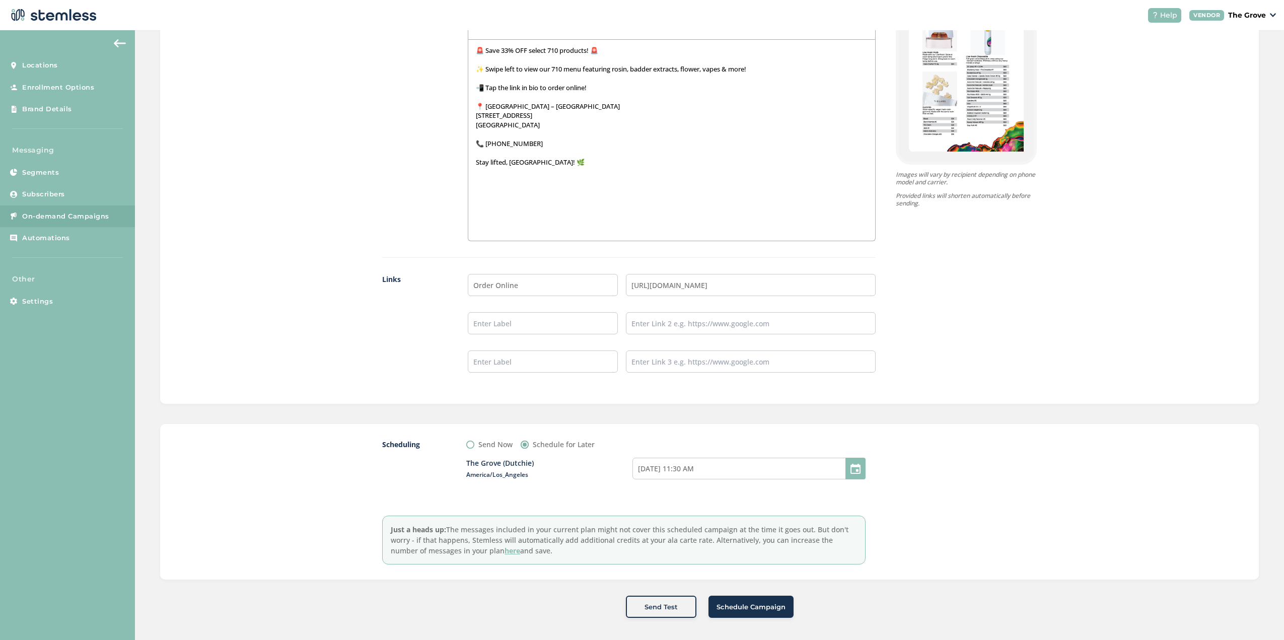
click at [766, 597] on button "Schedule Campaign" at bounding box center [751, 607] width 85 height 22
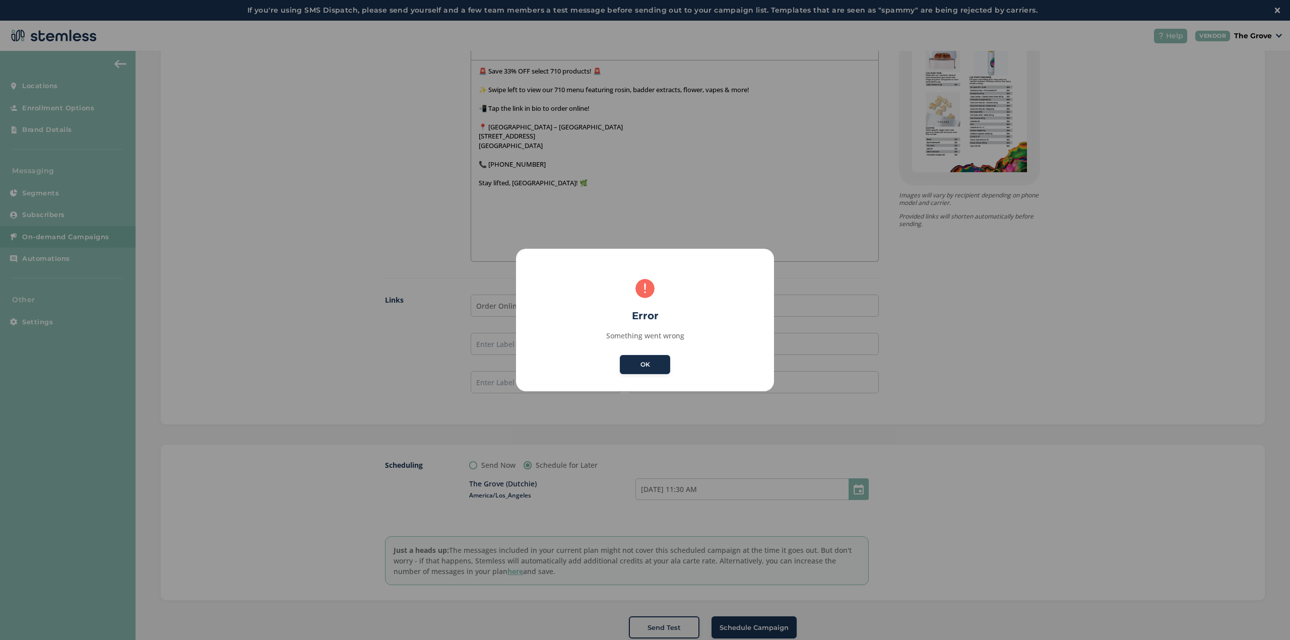
click at [652, 363] on button "OK" at bounding box center [645, 364] width 50 height 19
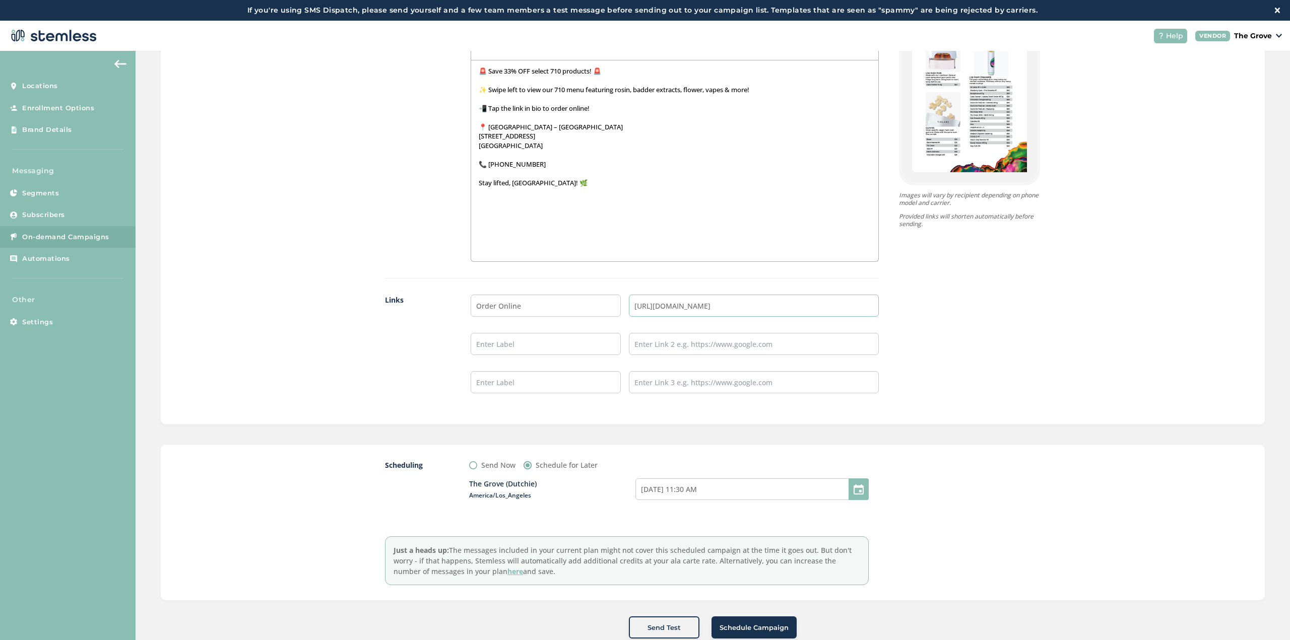
click at [731, 301] on input "[URL][DOMAIN_NAME]" at bounding box center [754, 306] width 250 height 22
click at [500, 461] on label "Send Now" at bounding box center [498, 465] width 34 height 11
click at [477, 461] on input "Send Now" at bounding box center [473, 465] width 8 height 8
radio input "true"
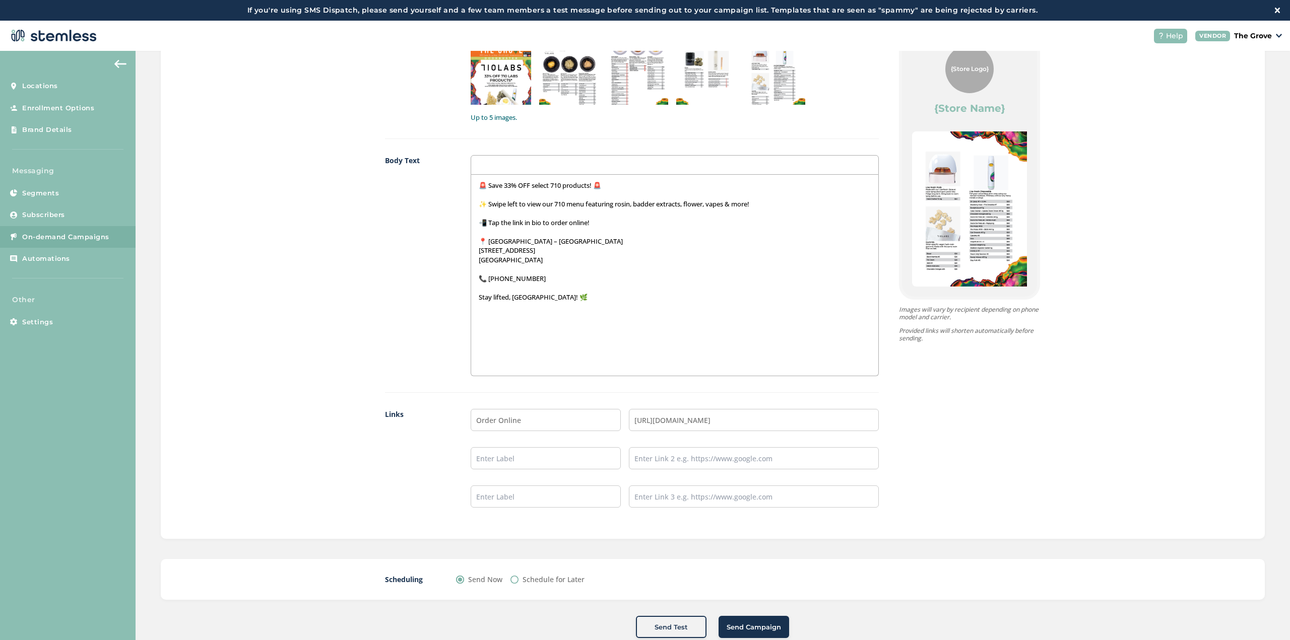
click at [751, 629] on span "Send Campaign" at bounding box center [753, 628] width 54 height 10
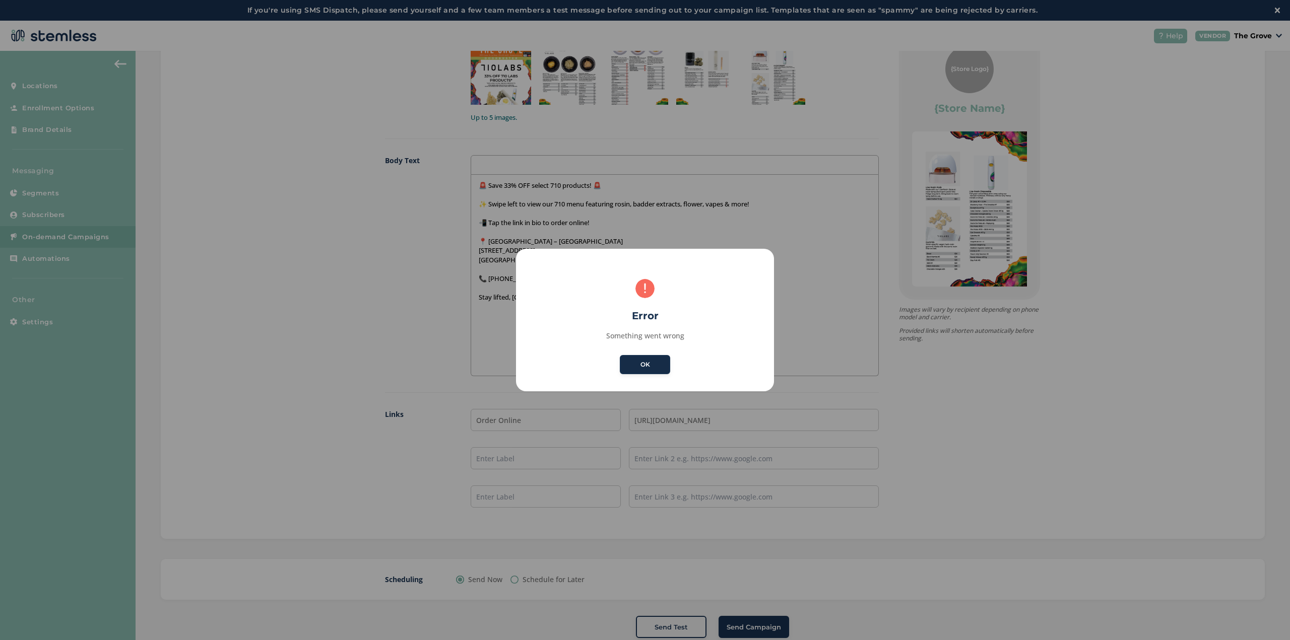
click at [653, 358] on button "OK" at bounding box center [645, 364] width 50 height 19
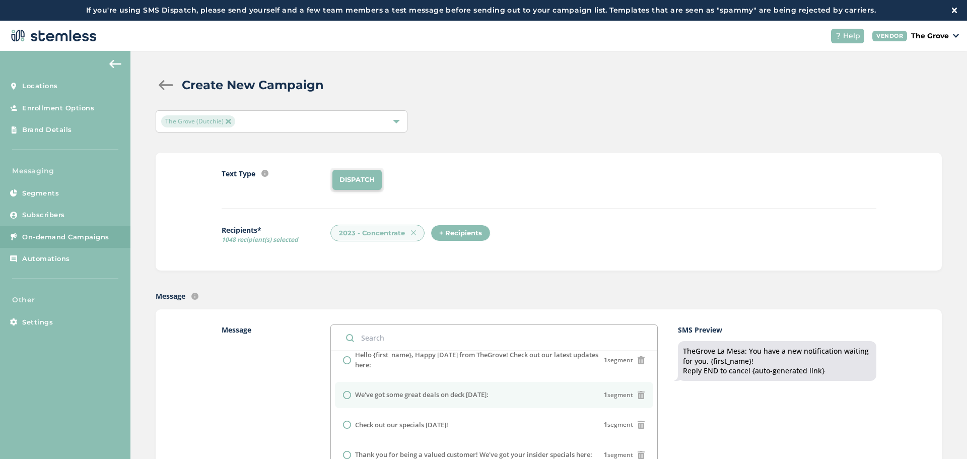
scroll to position [504, 0]
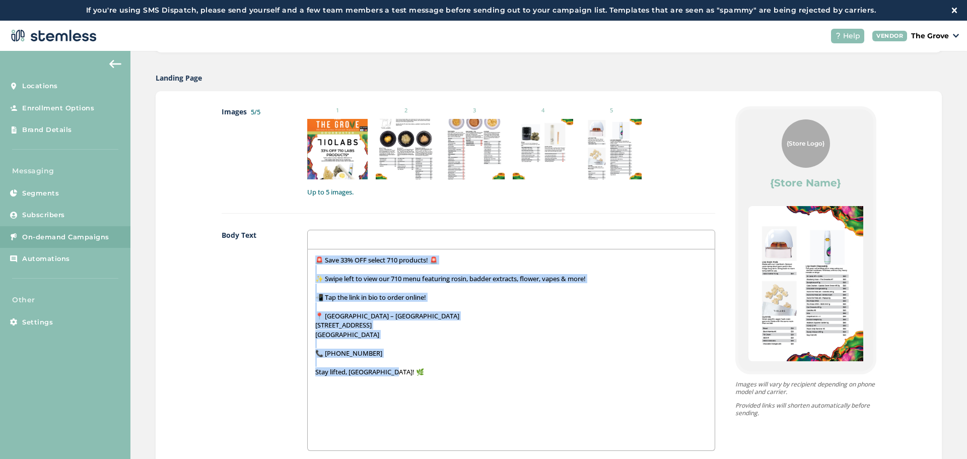
drag, startPoint x: 396, startPoint y: 373, endPoint x: 443, endPoint y: 237, distance: 143.4
click at [224, 188] on div "Images 5/5 1 2 3 4 5 Up to 5 images. Body Text 🚨 Save 33% OFF select 710 produc…" at bounding box center [469, 352] width 494 height 492
copy div "🚨 Save 33% OFF select 710 products! 🚨 ✨ Swipe left to view our 710 menu featuri…"
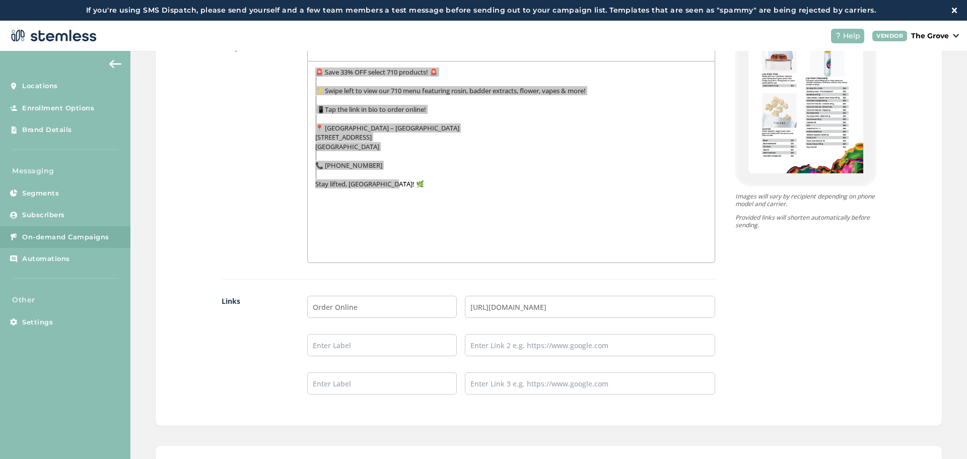
scroll to position [762, 0]
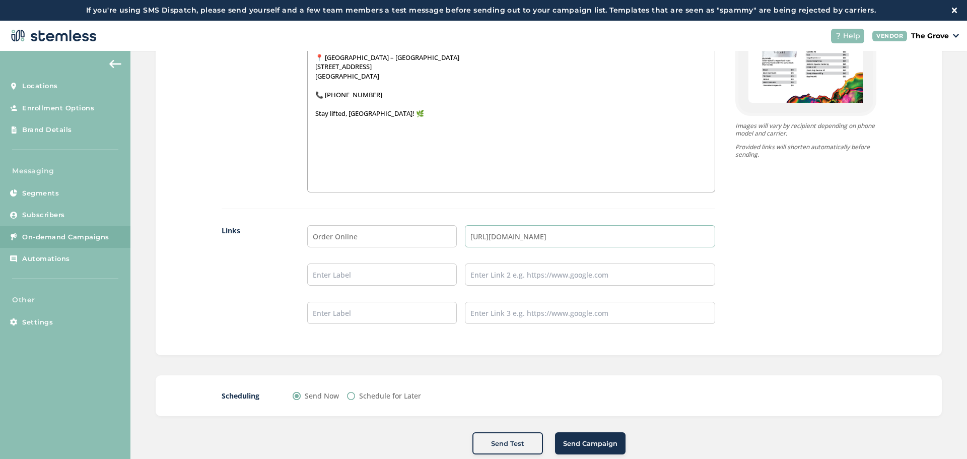
click at [512, 232] on input "[URL][DOMAIN_NAME]" at bounding box center [590, 236] width 250 height 22
